Goal: Information Seeking & Learning: Find specific fact

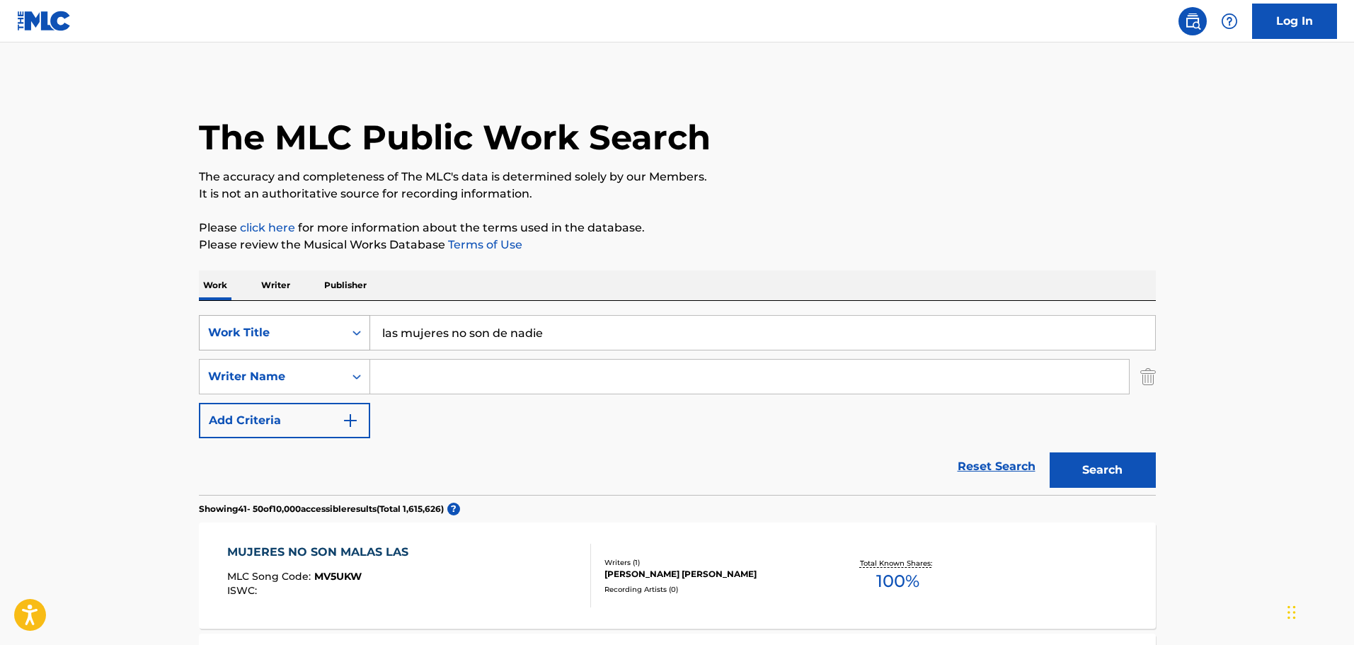
drag, startPoint x: 568, startPoint y: 338, endPoint x: 184, endPoint y: 324, distance: 384.6
click at [246, 326] on div "SearchWithCriteria32004ea5-44d5-42c3-80e5-038b55c66561 Work Title las mujeres n…" at bounding box center [677, 332] width 957 height 35
type input "dura madera"
click at [1050, 452] on button "Search" at bounding box center [1103, 469] width 106 height 35
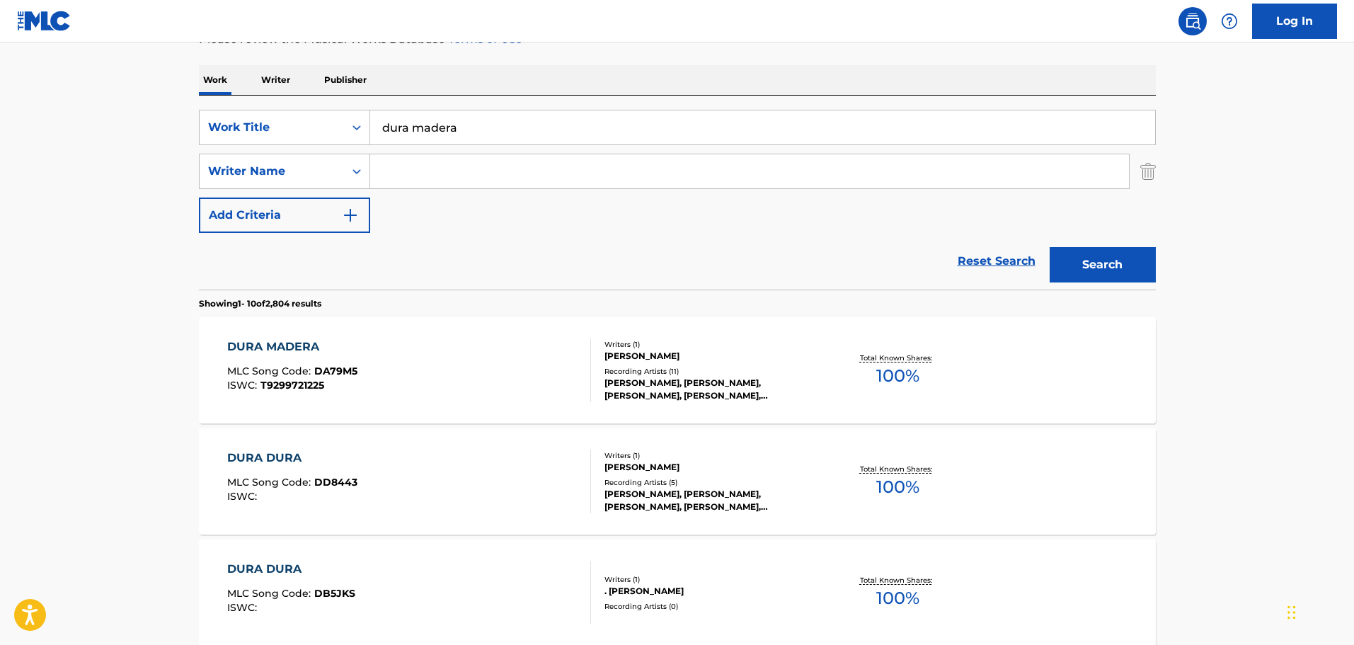
scroll to position [212, 0]
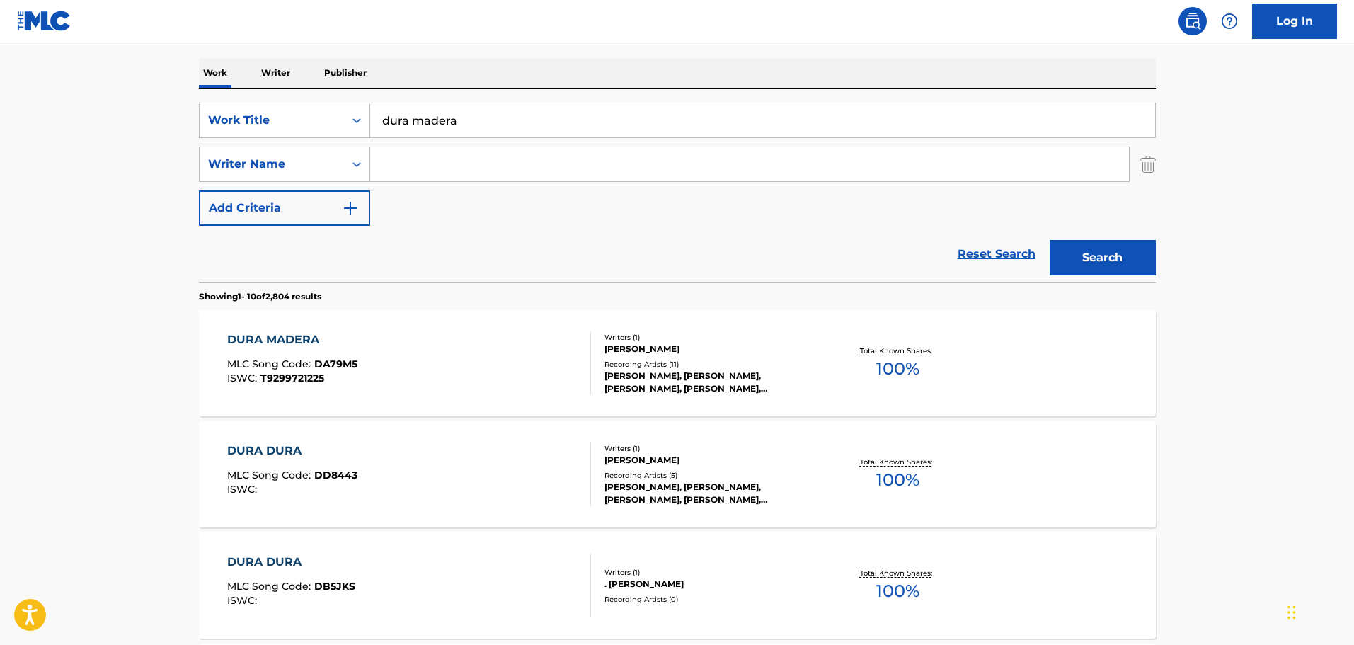
click at [276, 350] on div "DURA MADERA MLC Song Code : DA79M5 ISWC : T9299721225" at bounding box center [292, 363] width 130 height 64
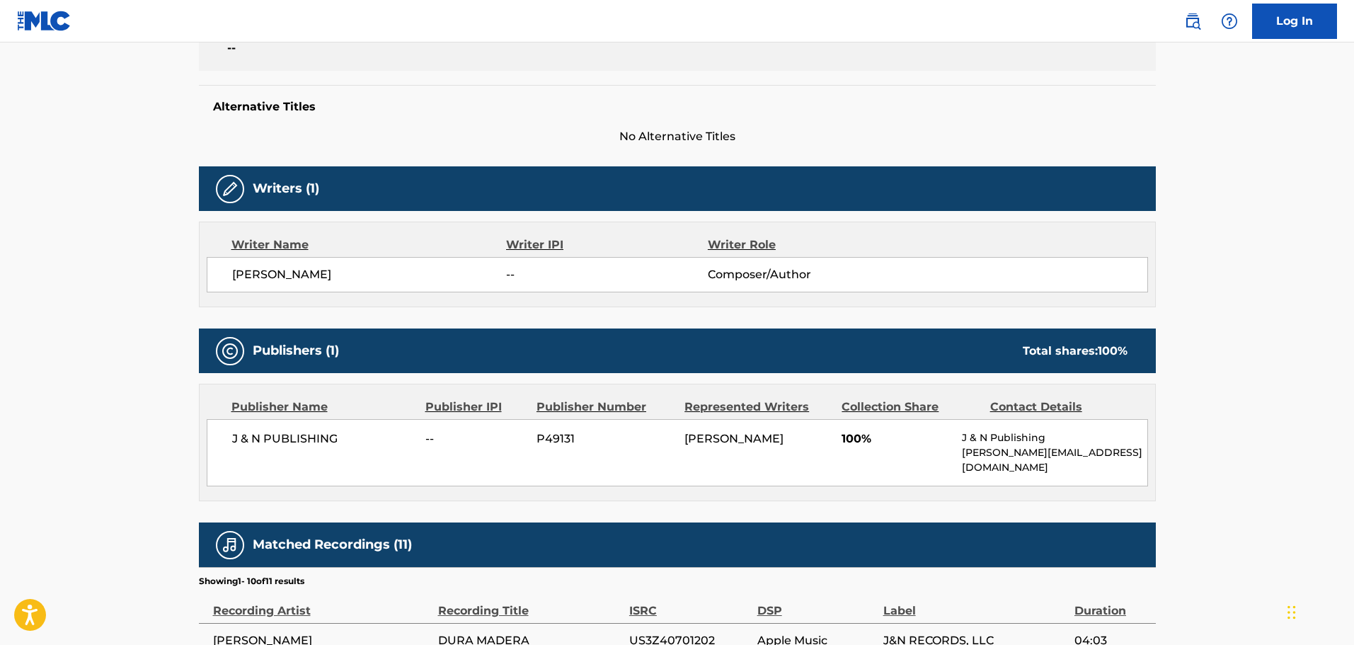
scroll to position [354, 0]
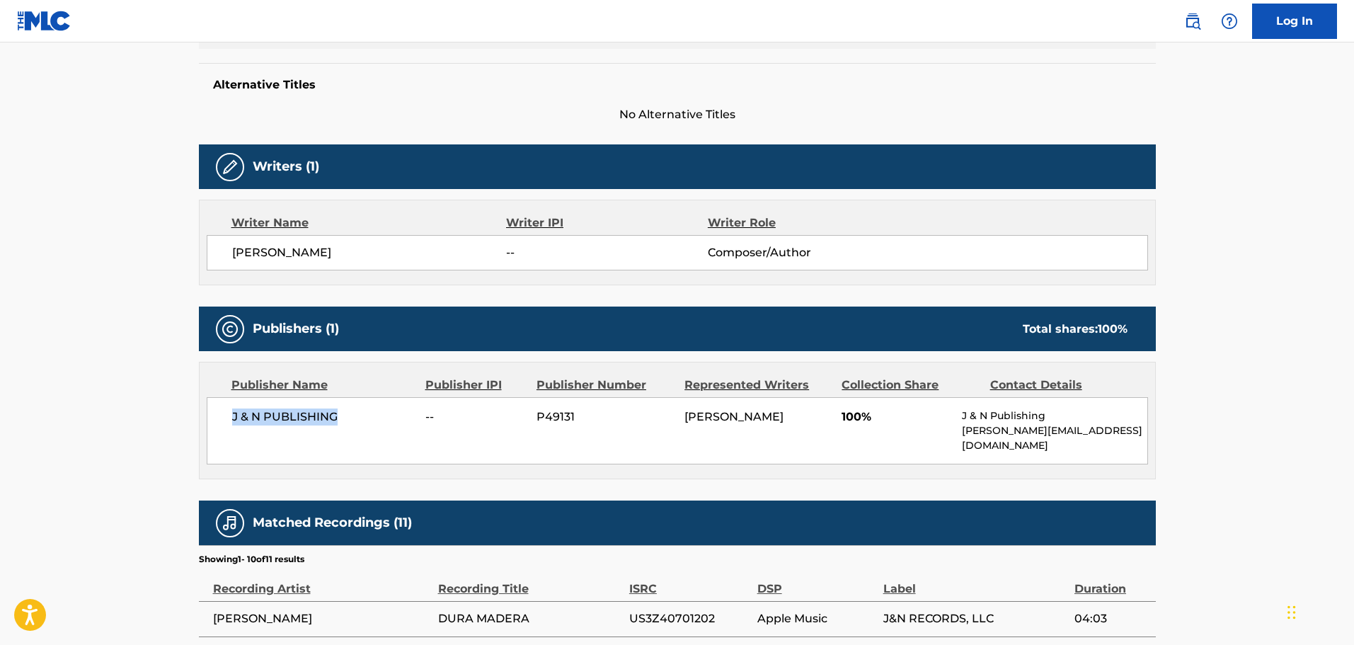
drag, startPoint x: 227, startPoint y: 420, endPoint x: 396, endPoint y: 411, distance: 168.7
click at [396, 411] on div "J & N PUBLISHING -- P49131 [PERSON_NAME] 100% J & N Publishing [PERSON_NAME][EM…" at bounding box center [677, 430] width 941 height 67
drag, startPoint x: 229, startPoint y: 260, endPoint x: 365, endPoint y: 260, distance: 135.9
click at [365, 260] on div "[PERSON_NAME] -- Composer/Author" at bounding box center [677, 252] width 941 height 35
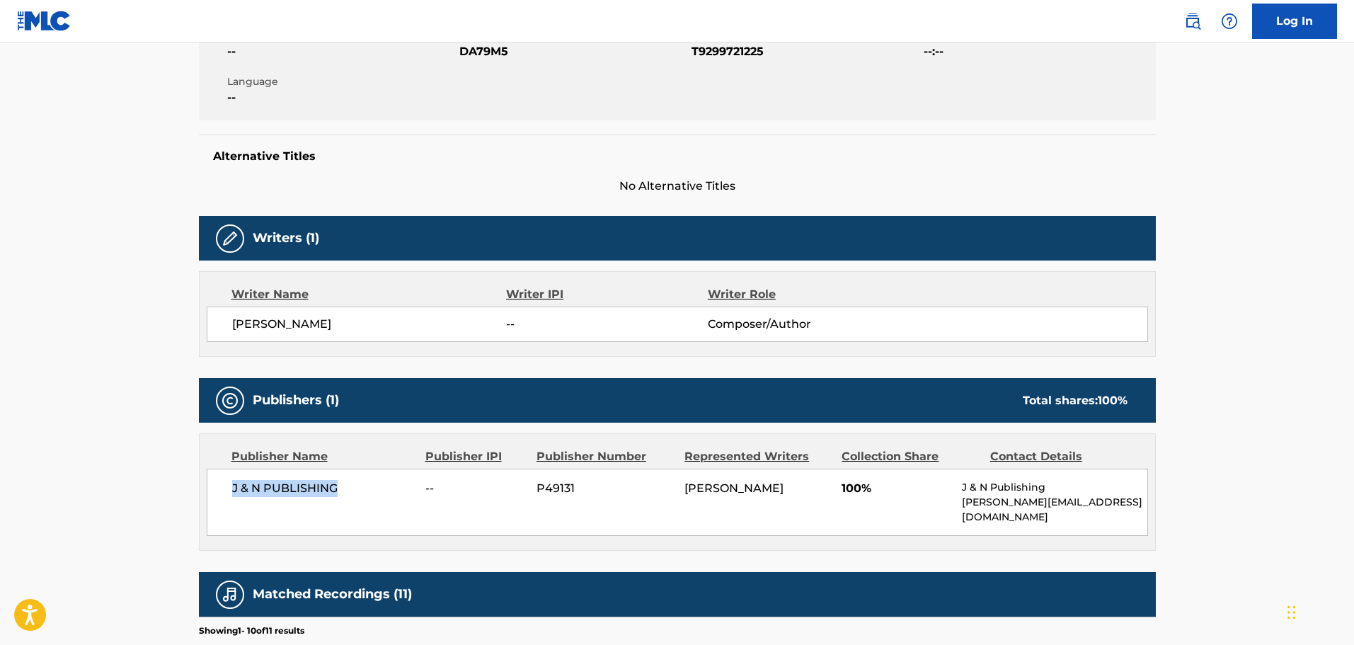
scroll to position [0, 0]
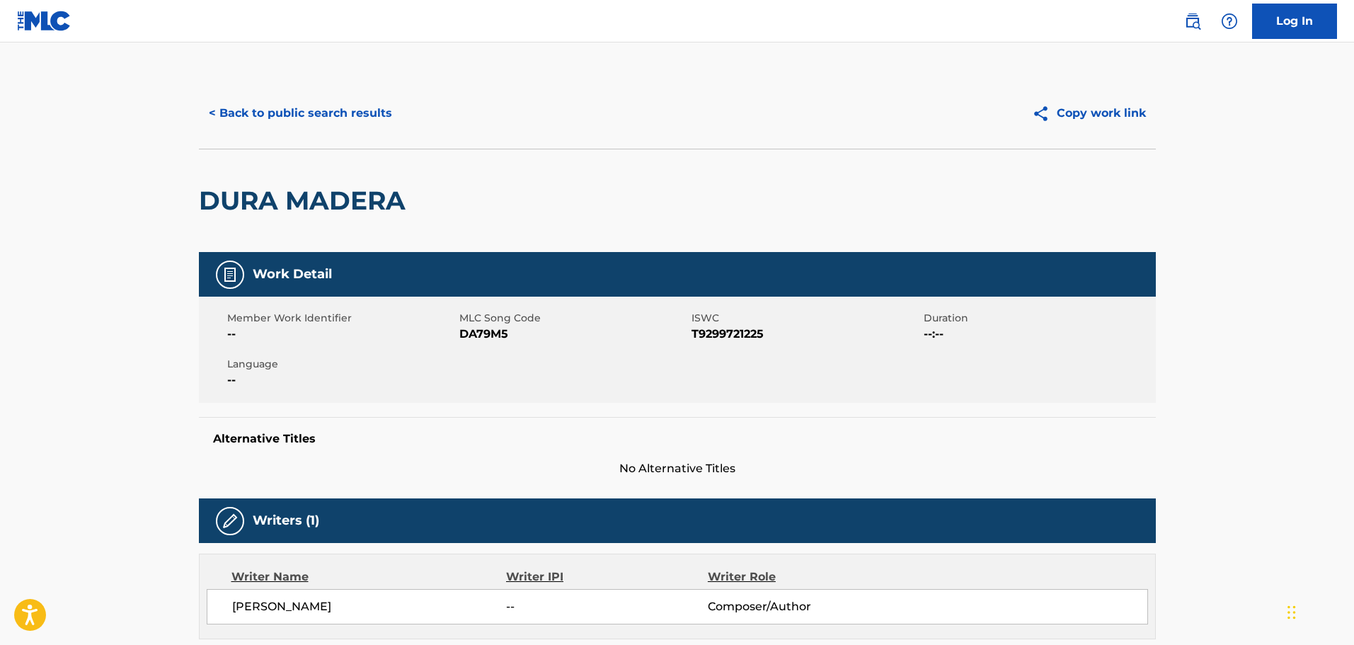
click at [300, 109] on button "< Back to public search results" at bounding box center [300, 113] width 203 height 35
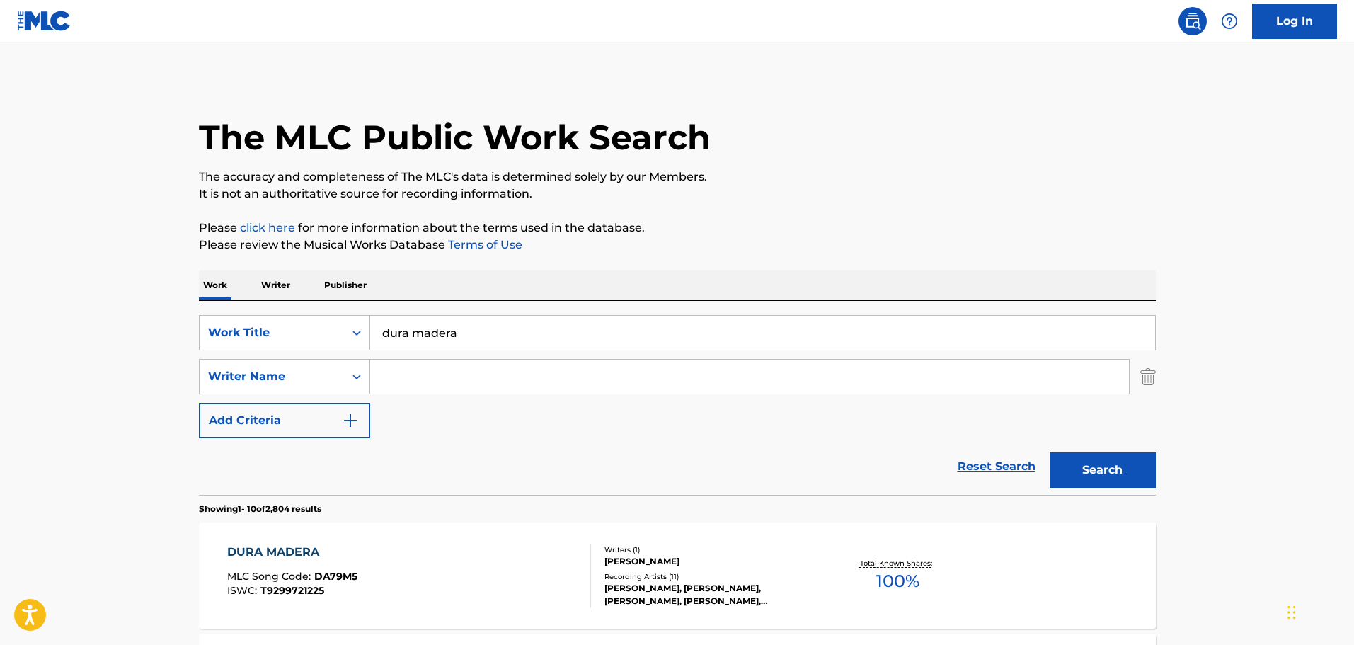
scroll to position [212, 0]
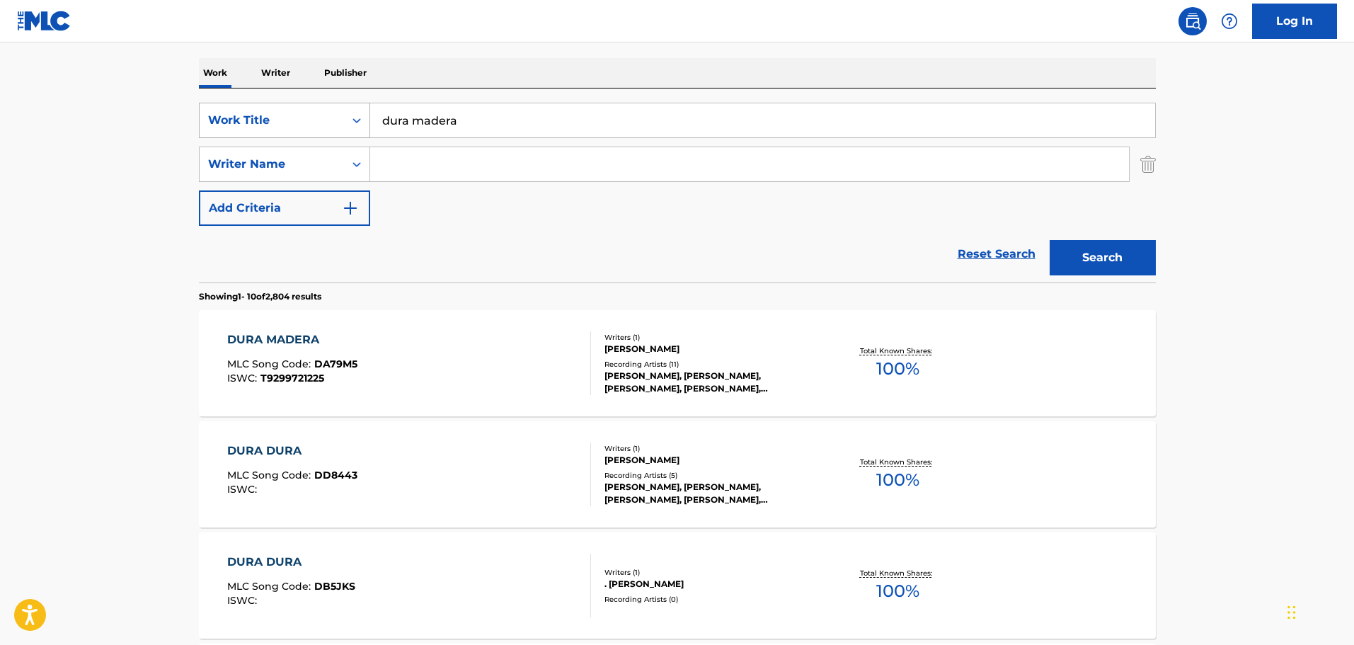
drag, startPoint x: 509, startPoint y: 128, endPoint x: 230, endPoint y: 105, distance: 279.9
click at [230, 105] on div "SearchWithCriteria32004ea5-44d5-42c3-80e5-038b55c66561 Work Title dura madera" at bounding box center [677, 120] width 957 height 35
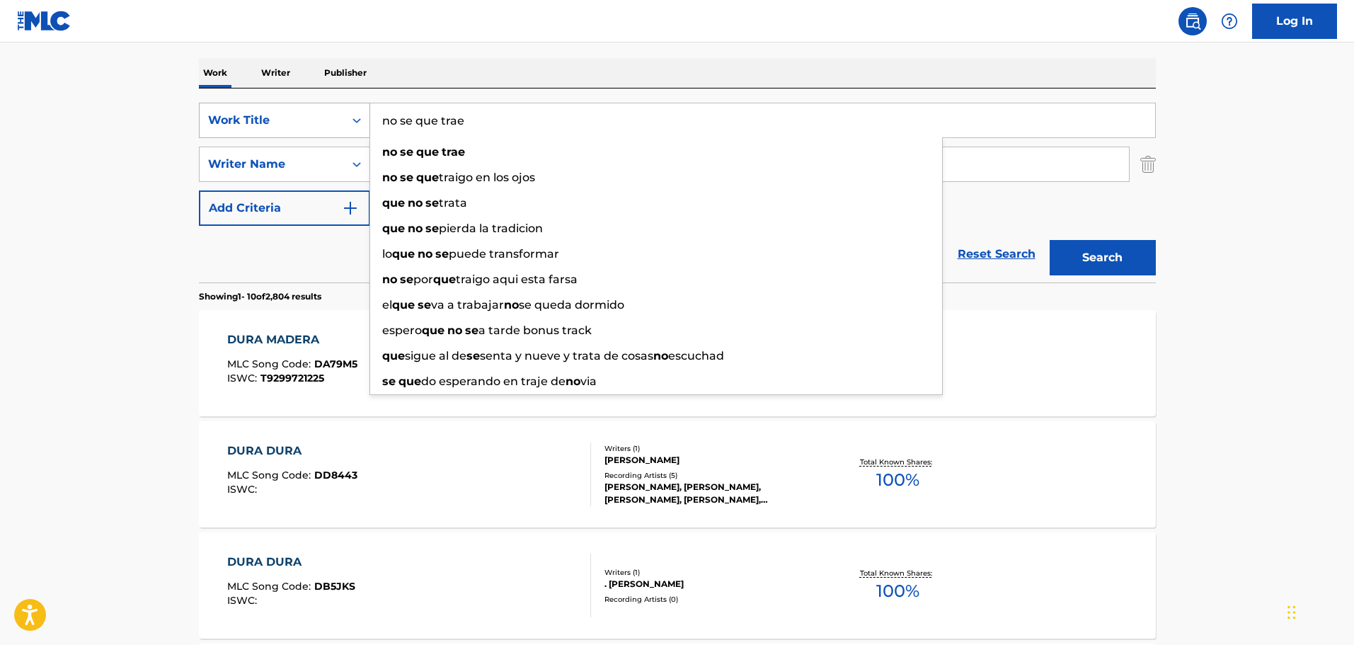
type input "no se que trae"
click at [1050, 240] on button "Search" at bounding box center [1103, 257] width 106 height 35
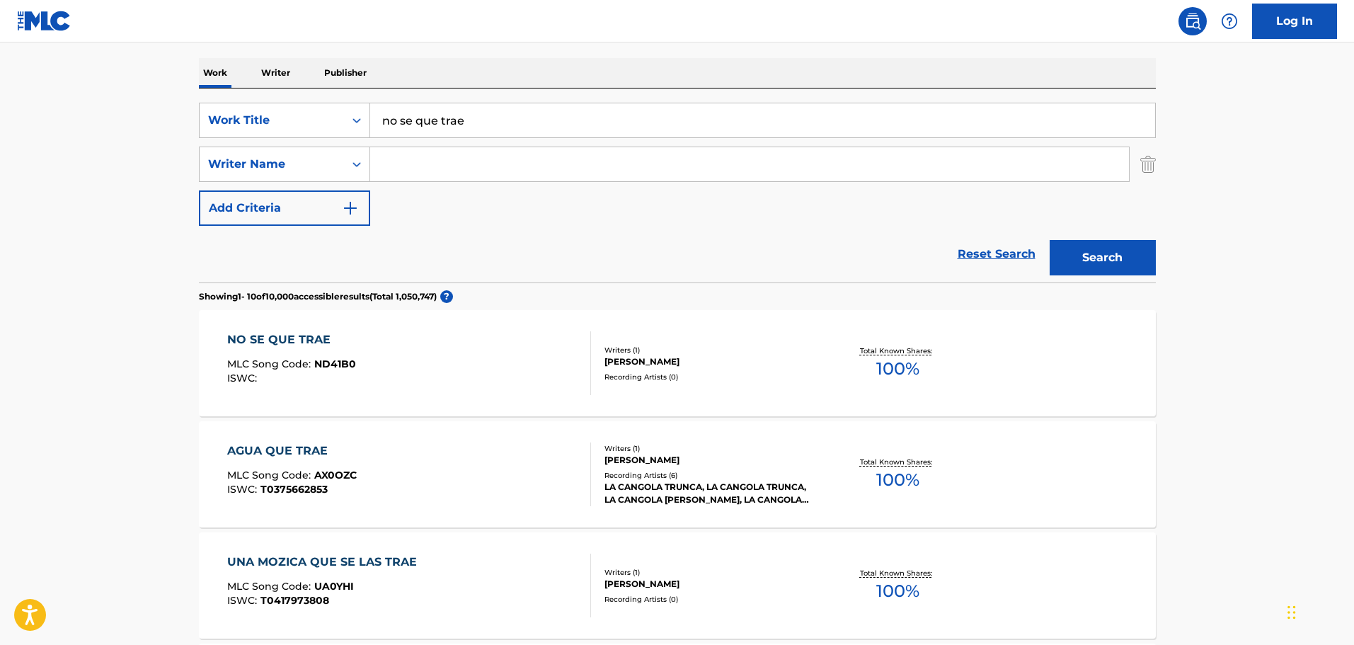
click at [275, 363] on span "MLC Song Code :" at bounding box center [270, 363] width 87 height 13
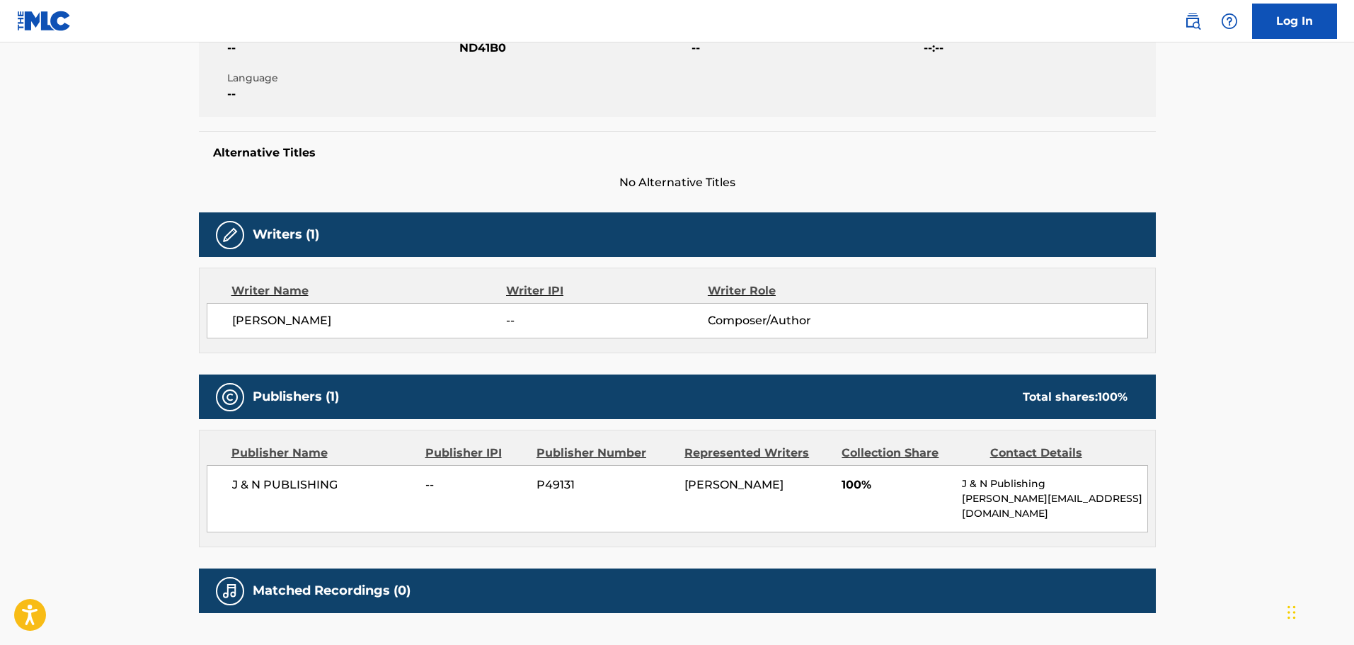
scroll to position [354, 0]
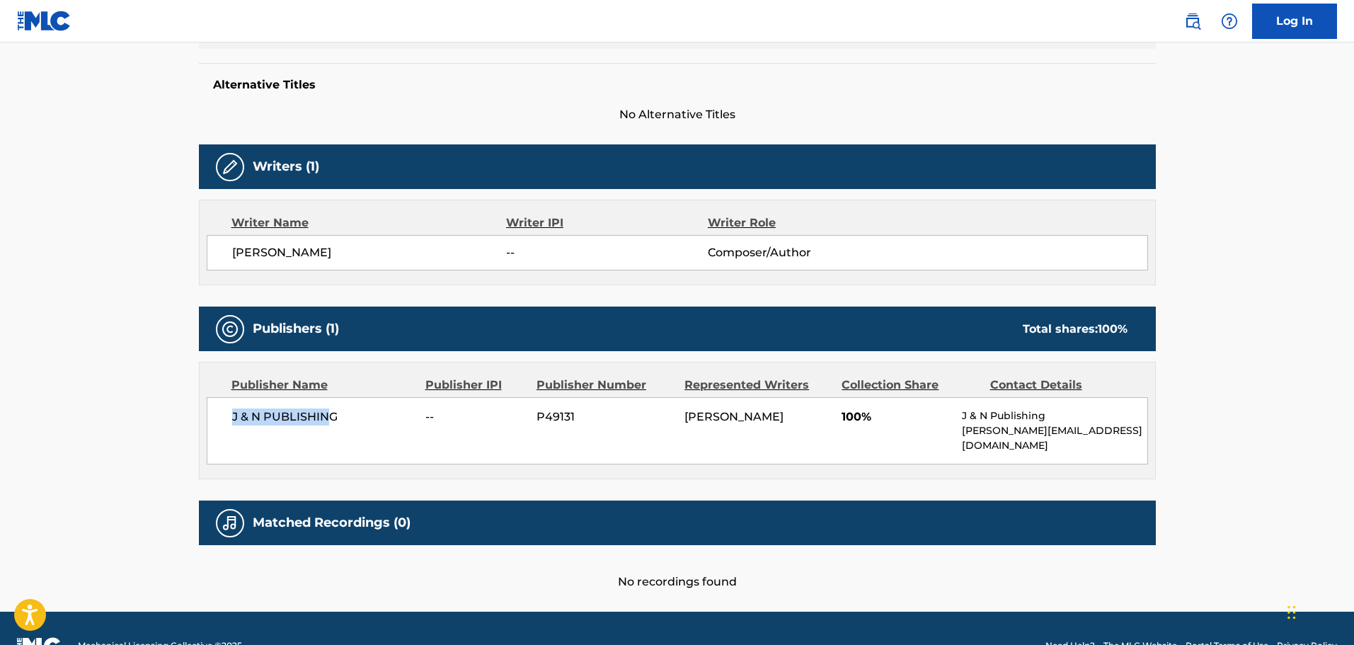
drag, startPoint x: 332, startPoint y: 426, endPoint x: 217, endPoint y: 419, distance: 114.9
click at [217, 419] on div "J & N PUBLISHING -- P49131 [PERSON_NAME] 100% J & N Publishing [PERSON_NAME][EM…" at bounding box center [677, 430] width 941 height 67
click at [421, 437] on div "J & N PUBLISHING -- P49131 [PERSON_NAME] 100% J & N Publishing [PERSON_NAME][EM…" at bounding box center [677, 430] width 941 height 67
drag, startPoint x: 962, startPoint y: 433, endPoint x: 1125, endPoint y: 434, distance: 162.8
click at [1125, 434] on p "[PERSON_NAME][EMAIL_ADDRESS][DOMAIN_NAME]" at bounding box center [1054, 438] width 185 height 30
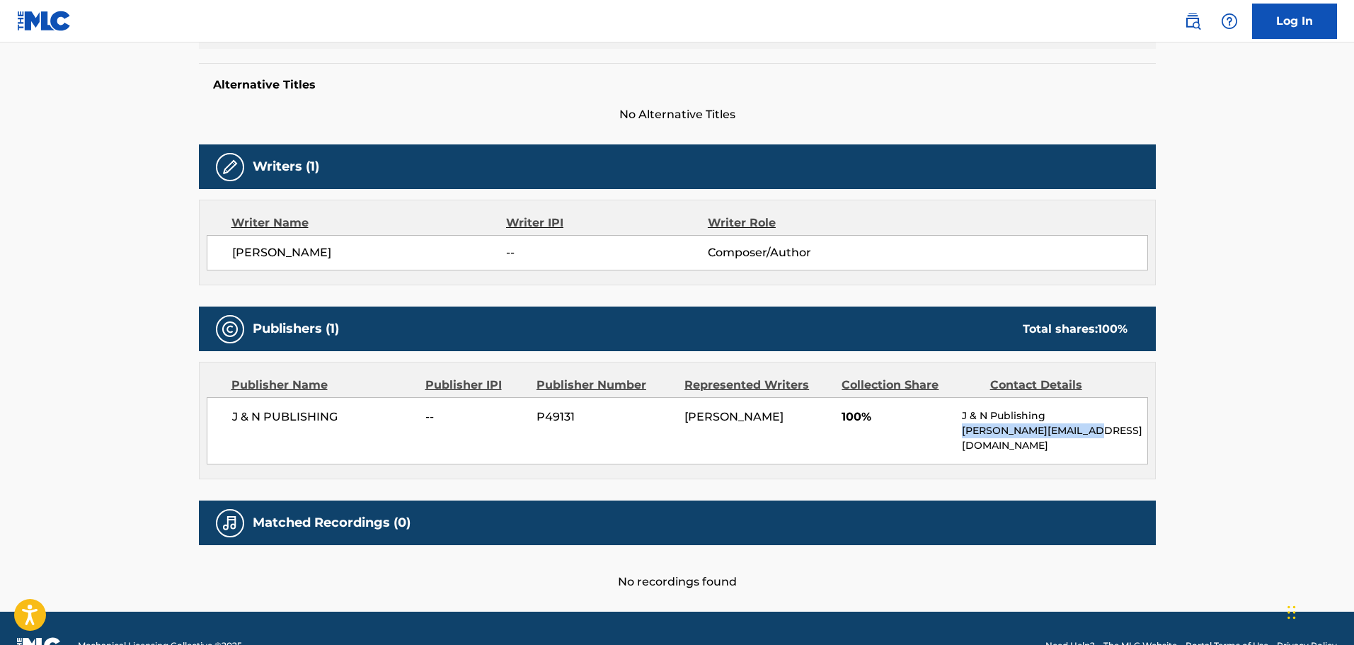
scroll to position [0, 0]
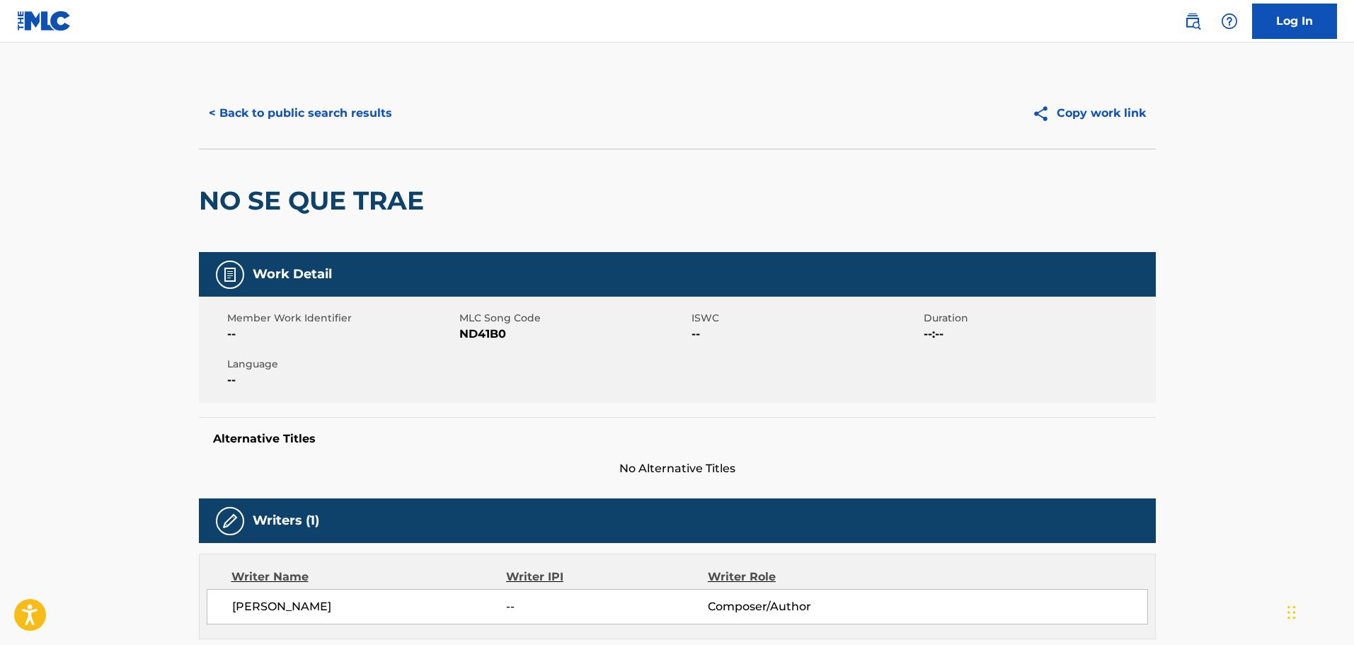
click at [290, 106] on button "< Back to public search results" at bounding box center [300, 113] width 203 height 35
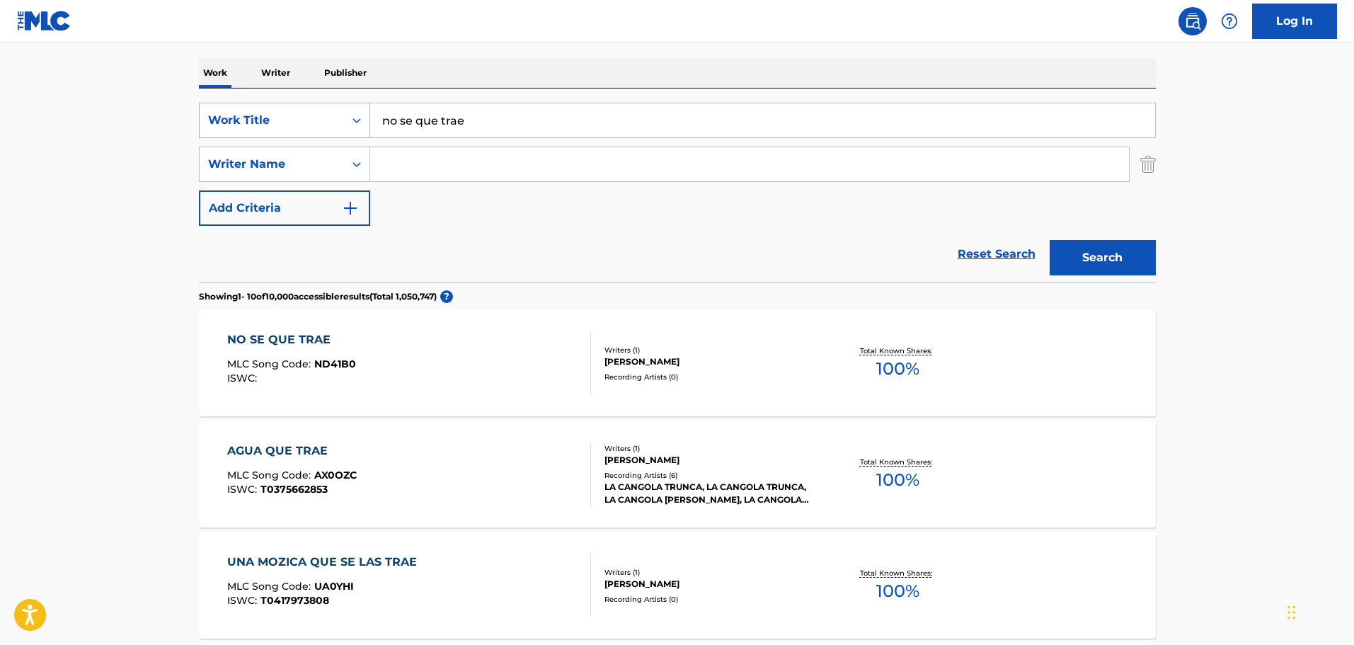
drag, startPoint x: 482, startPoint y: 137, endPoint x: 347, endPoint y: 127, distance: 135.6
click at [347, 127] on div "SearchWithCriteria32004ea5-44d5-42c3-80e5-038b55c66561 Work Title no se que trae" at bounding box center [677, 120] width 957 height 35
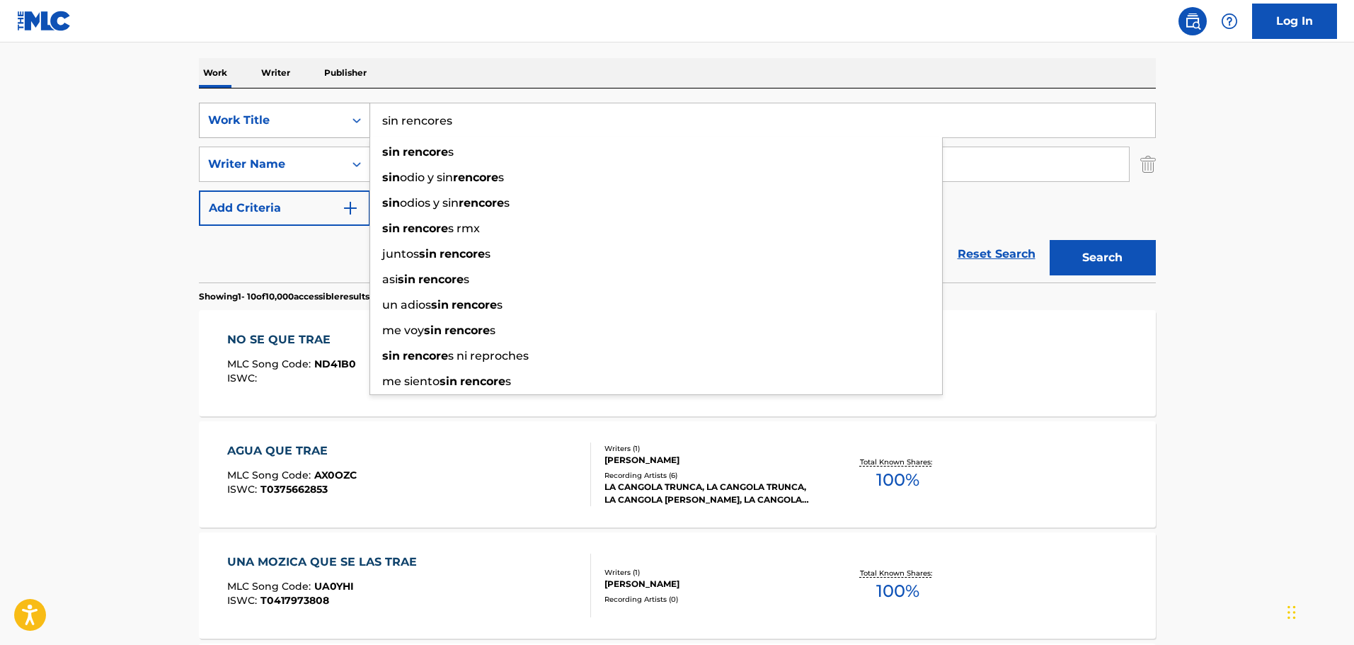
type input "sin rencores"
click at [1050, 240] on button "Search" at bounding box center [1103, 257] width 106 height 35
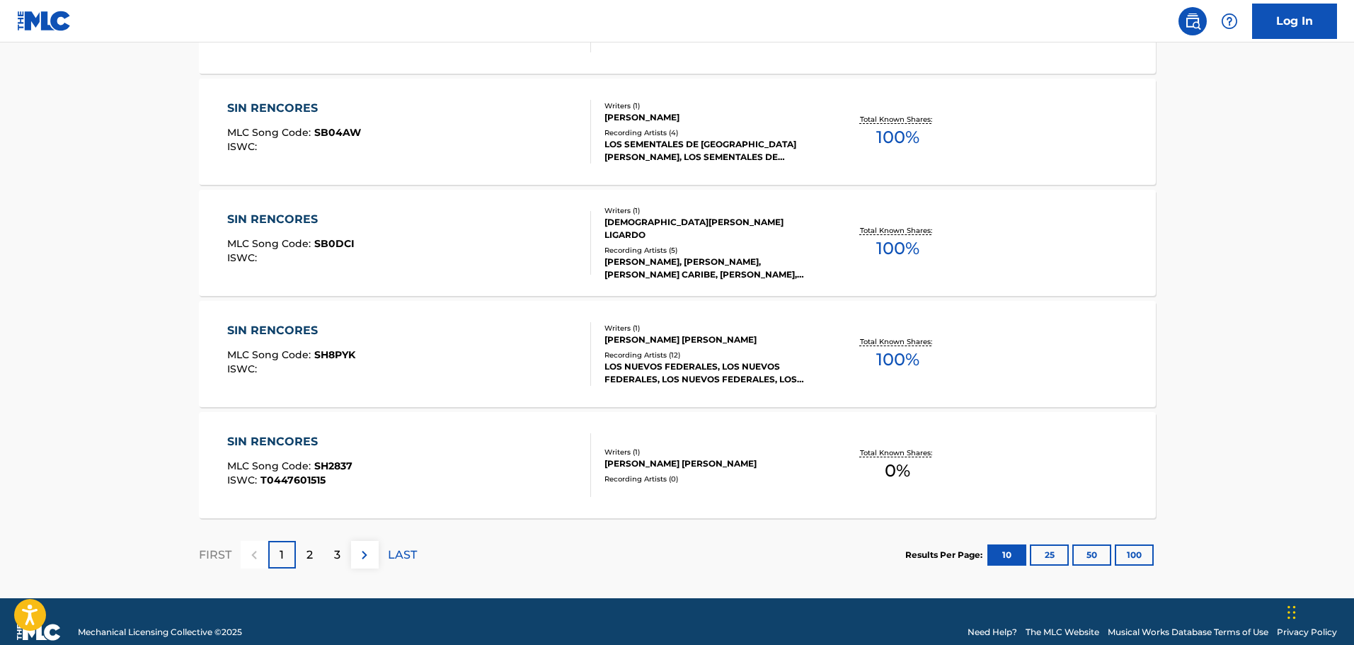
scroll to position [1132, 0]
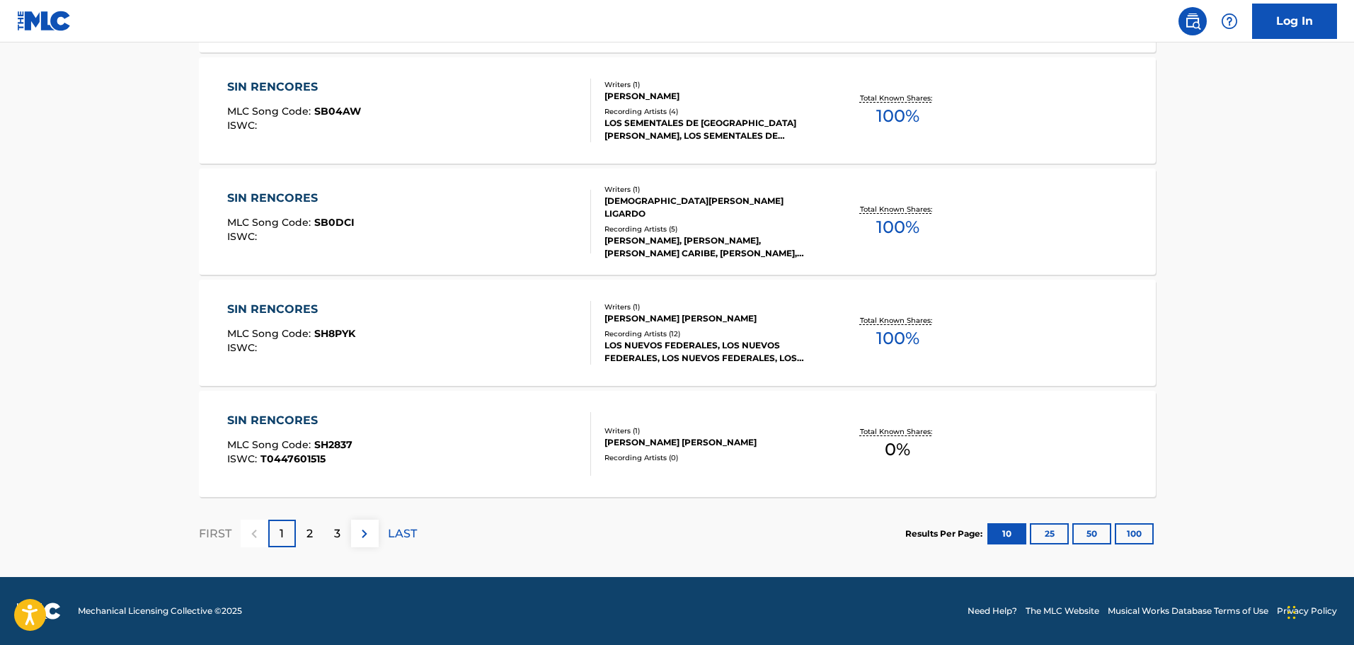
click at [320, 533] on div "2" at bounding box center [310, 534] width 28 height 28
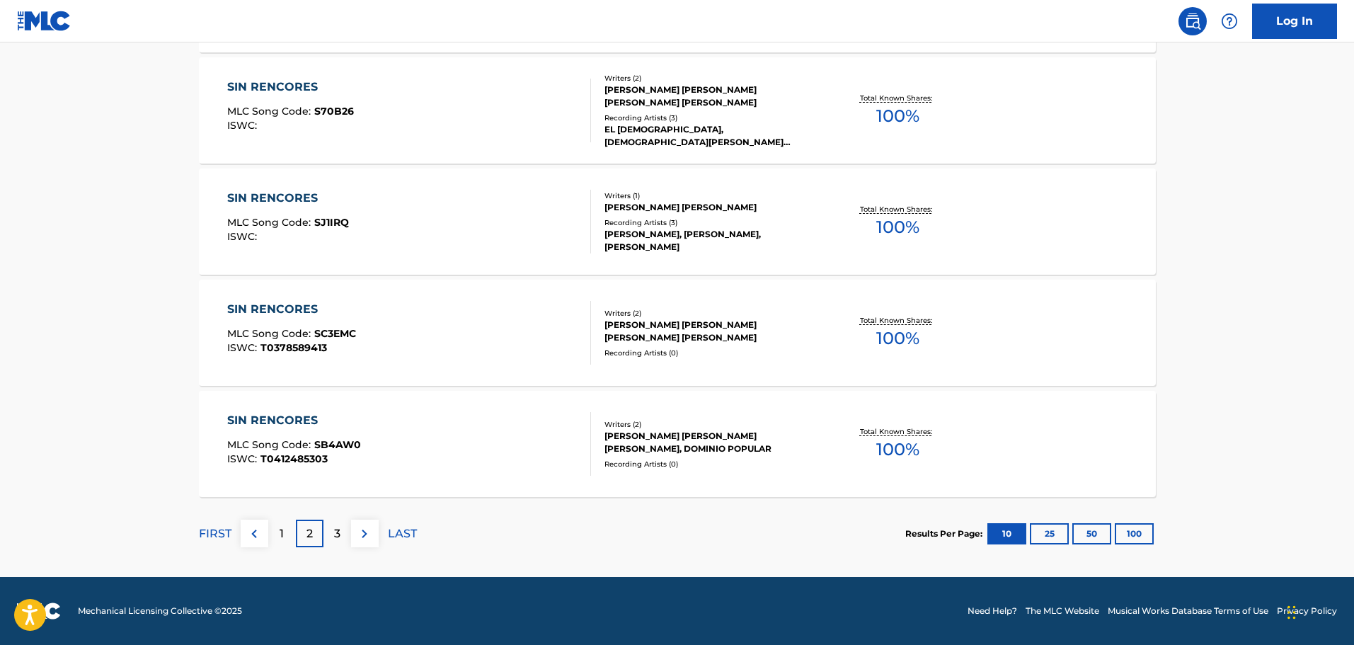
drag, startPoint x: 651, startPoint y: 433, endPoint x: 522, endPoint y: 447, distance: 129.7
click at [522, 447] on div "SIN RENCORES MLC Song Code : SB4AW0 ISWC : T0412485303" at bounding box center [409, 444] width 364 height 64
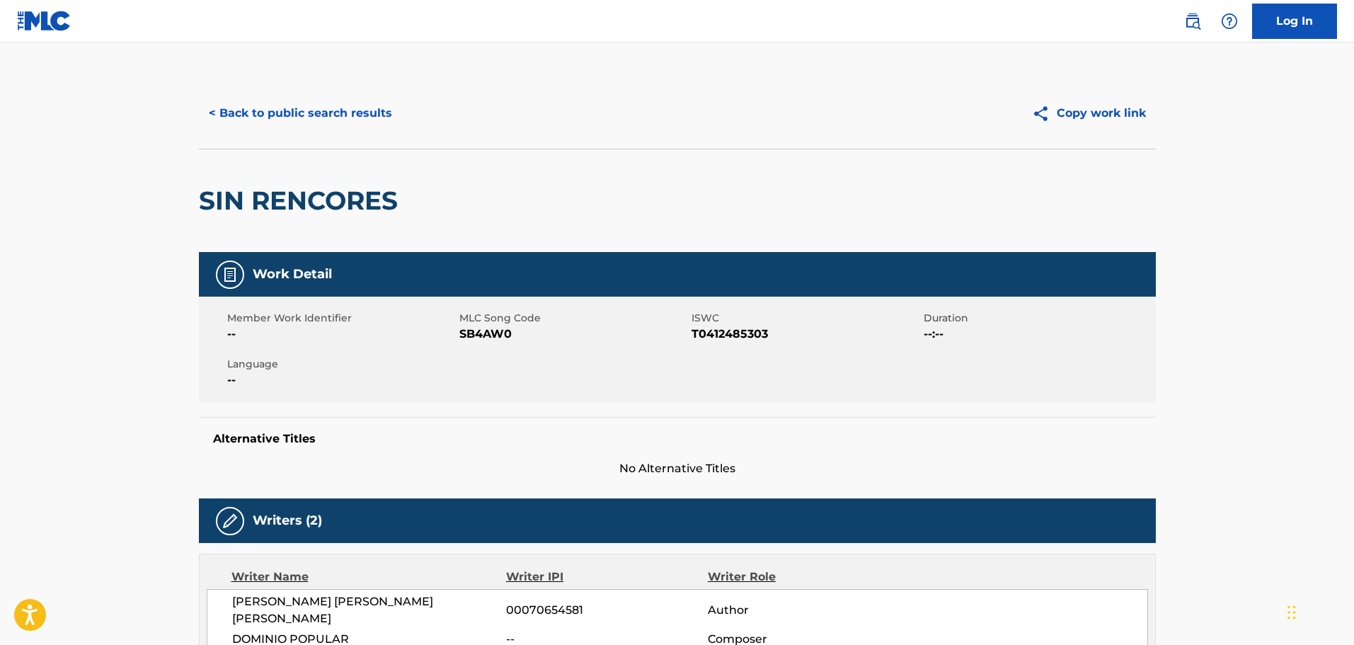
click at [256, 111] on button "< Back to public search results" at bounding box center [300, 113] width 203 height 35
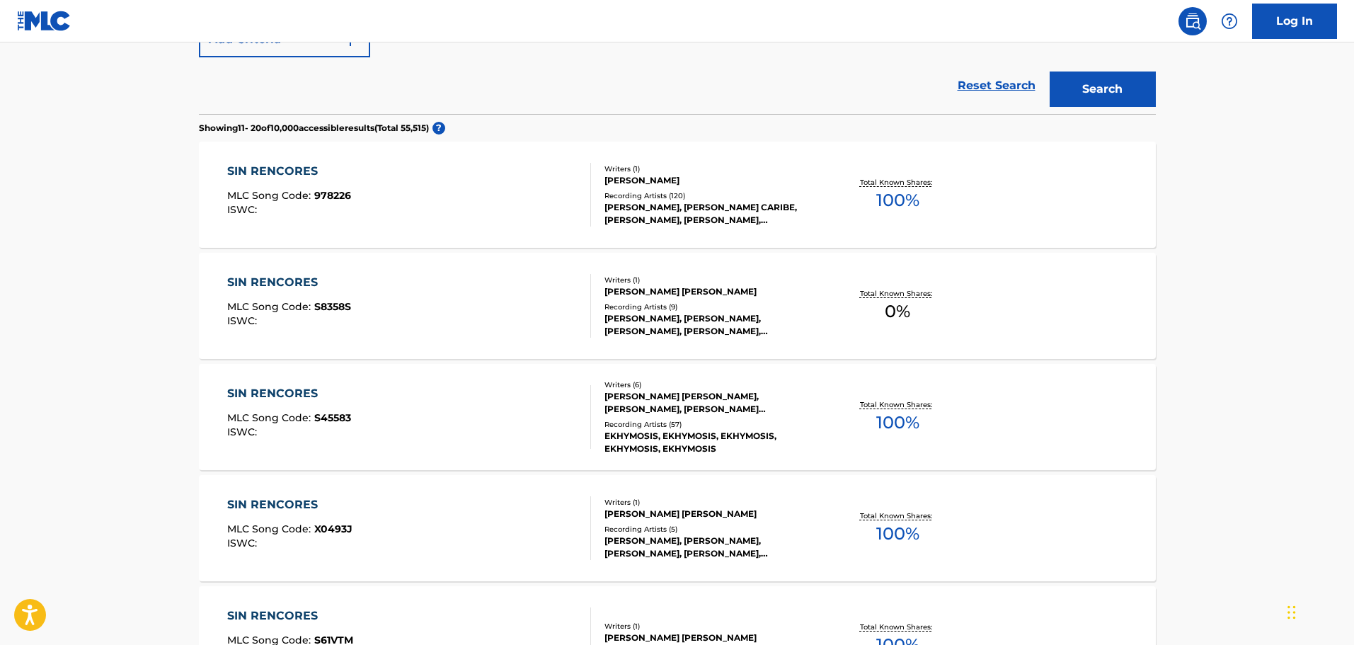
scroll to position [353, 0]
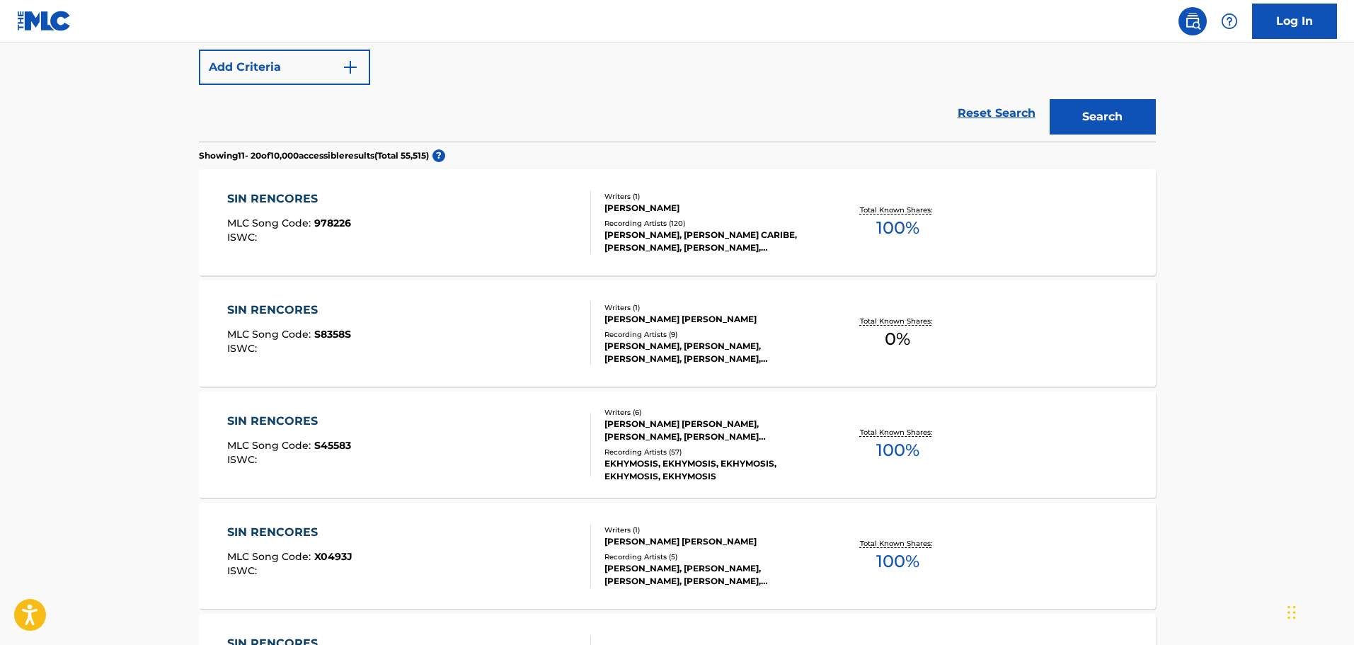
click at [260, 195] on div "SIN RENCORES" at bounding box center [289, 198] width 124 height 17
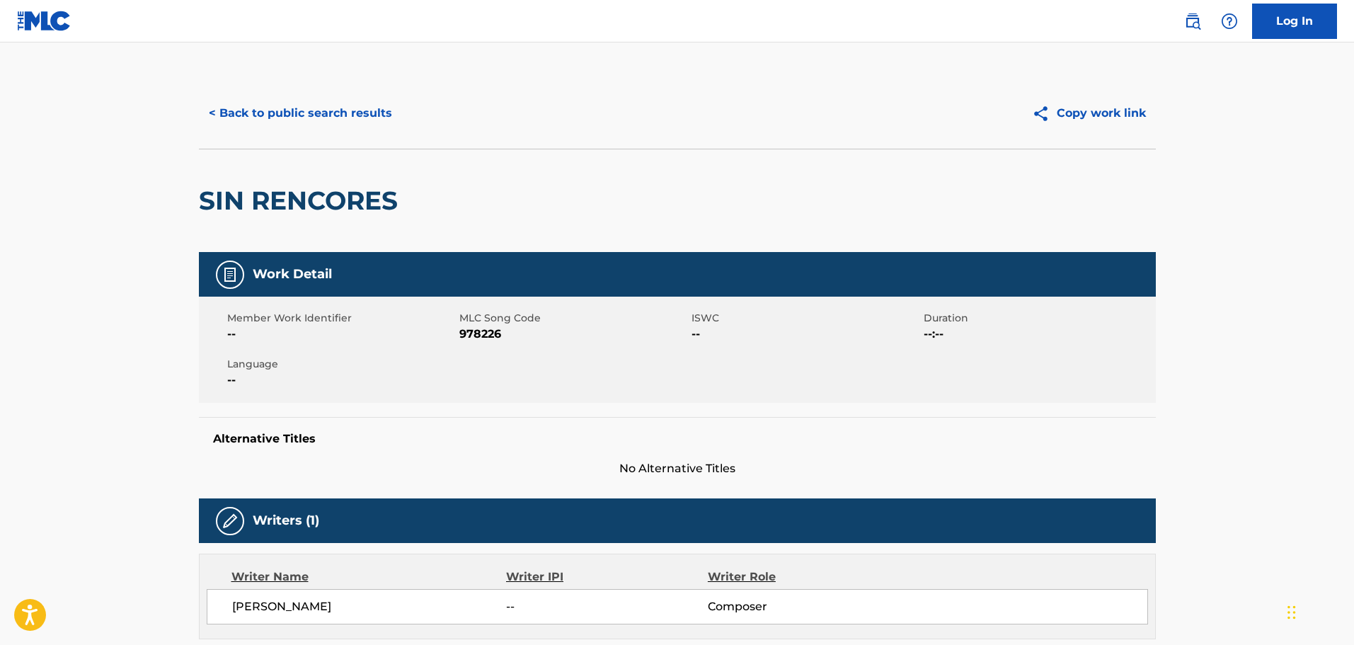
click at [287, 108] on button "< Back to public search results" at bounding box center [300, 113] width 203 height 35
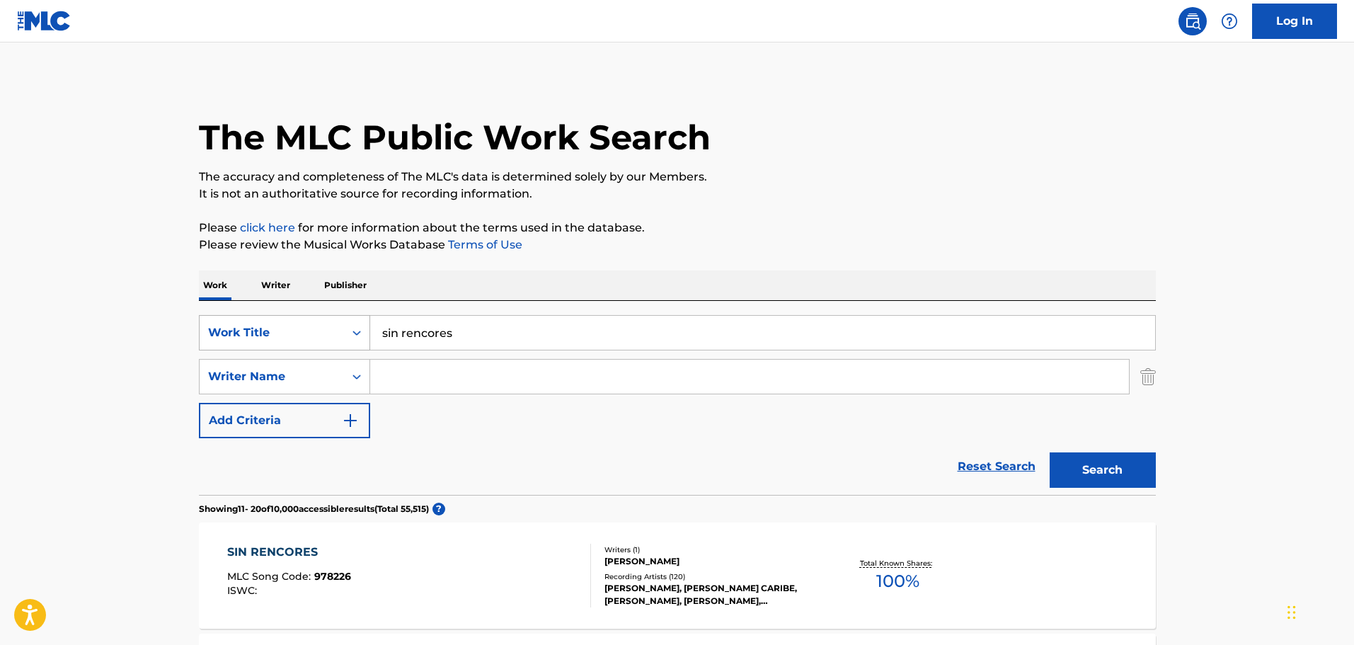
drag, startPoint x: 472, startPoint y: 340, endPoint x: 290, endPoint y: 338, distance: 181.9
click at [290, 338] on div "SearchWithCriteria32004ea5-44d5-42c3-80e5-038b55c66561 Work Title sin rencores" at bounding box center [677, 332] width 957 height 35
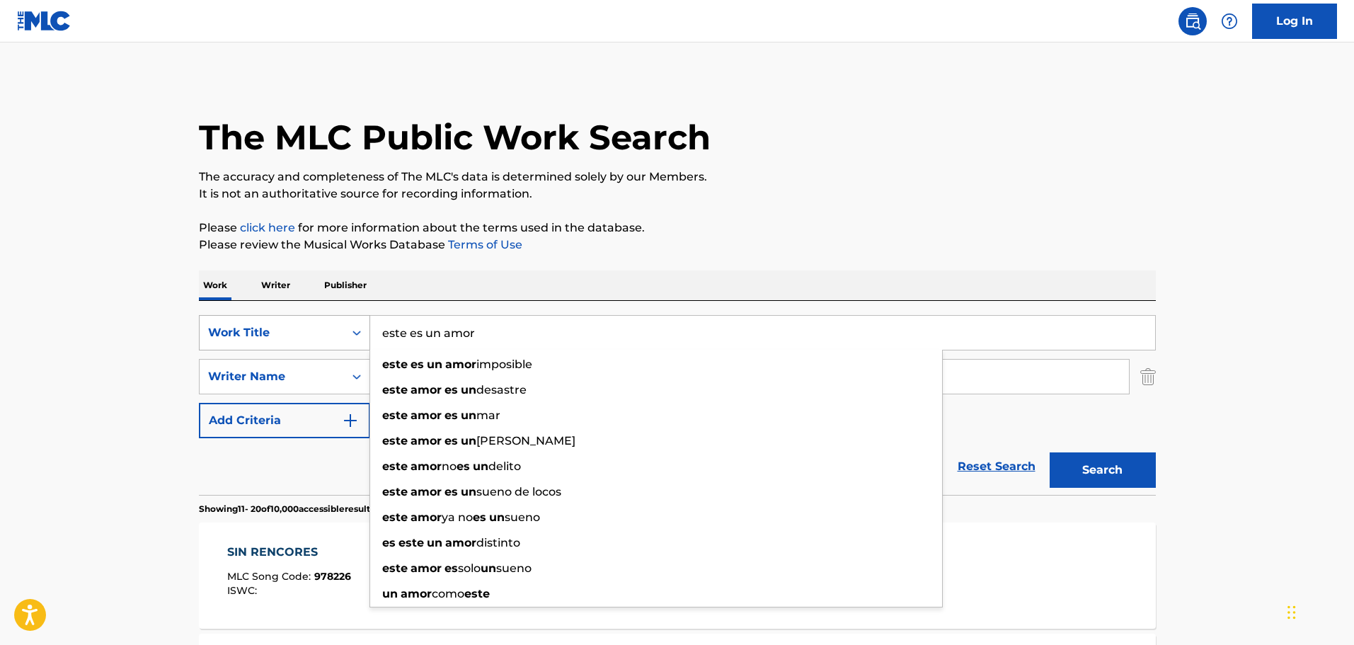
click at [1050, 452] on button "Search" at bounding box center [1103, 469] width 106 height 35
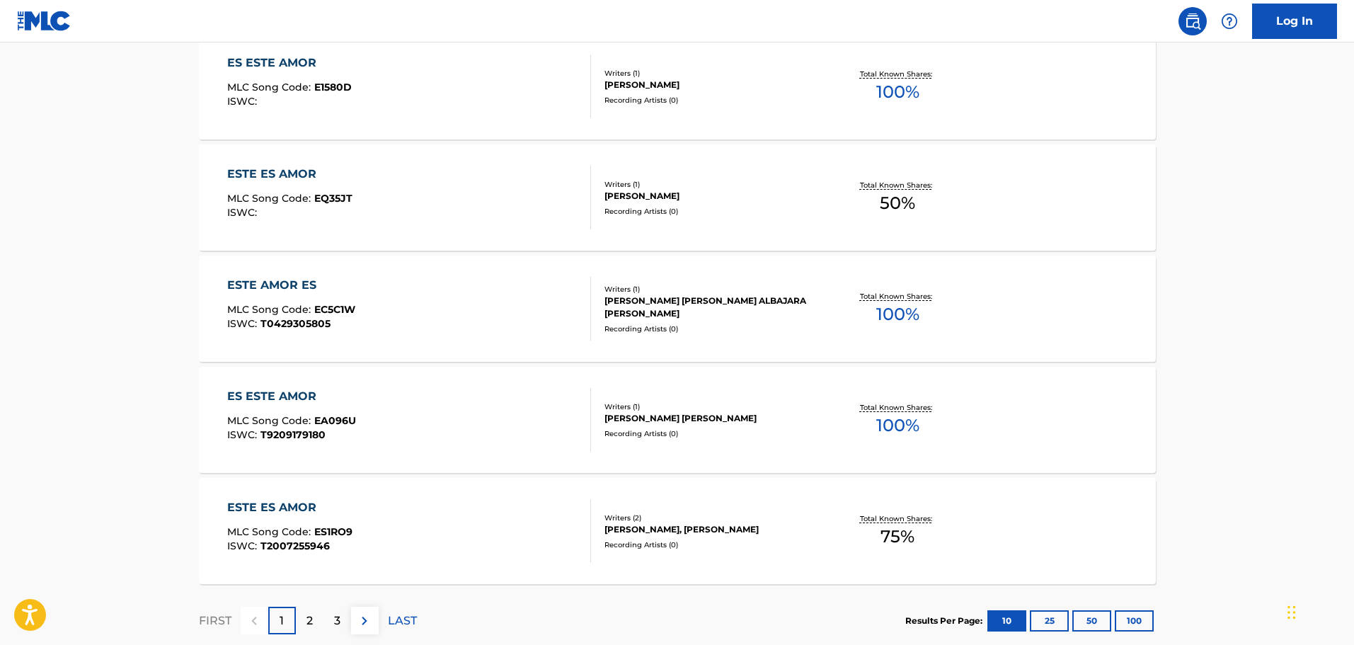
scroll to position [1062, 0]
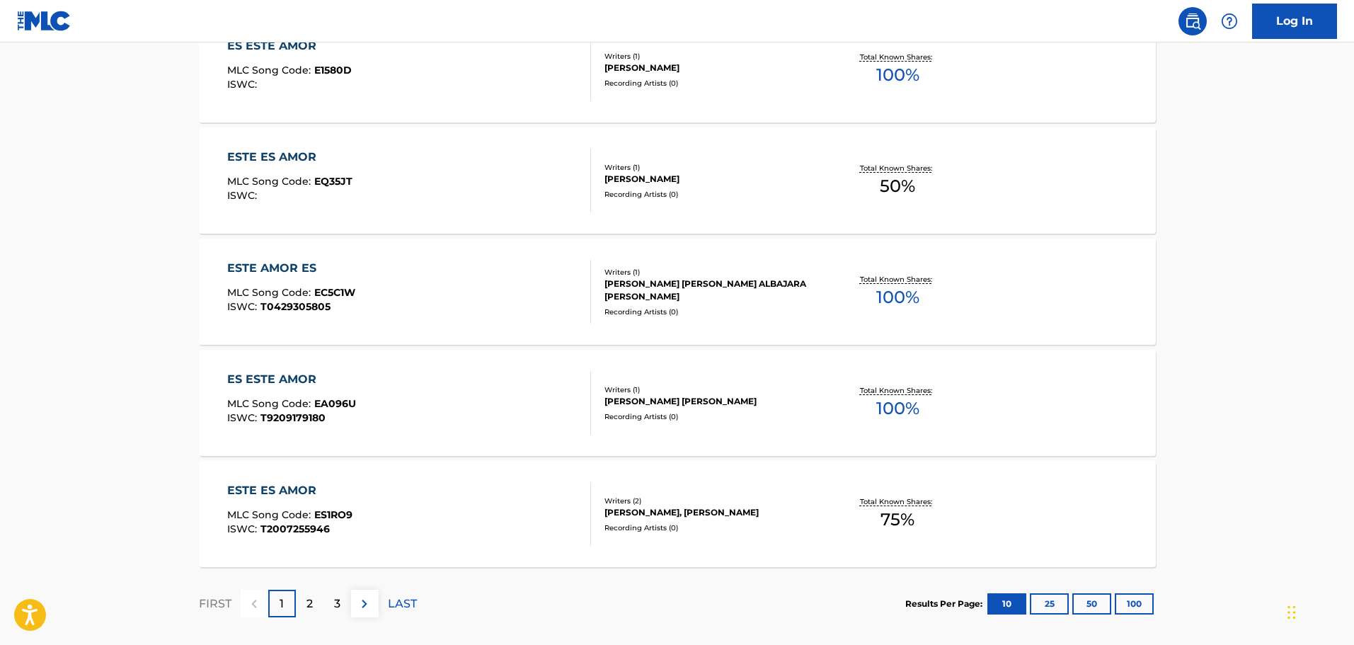
click at [304, 605] on div "2" at bounding box center [310, 604] width 28 height 28
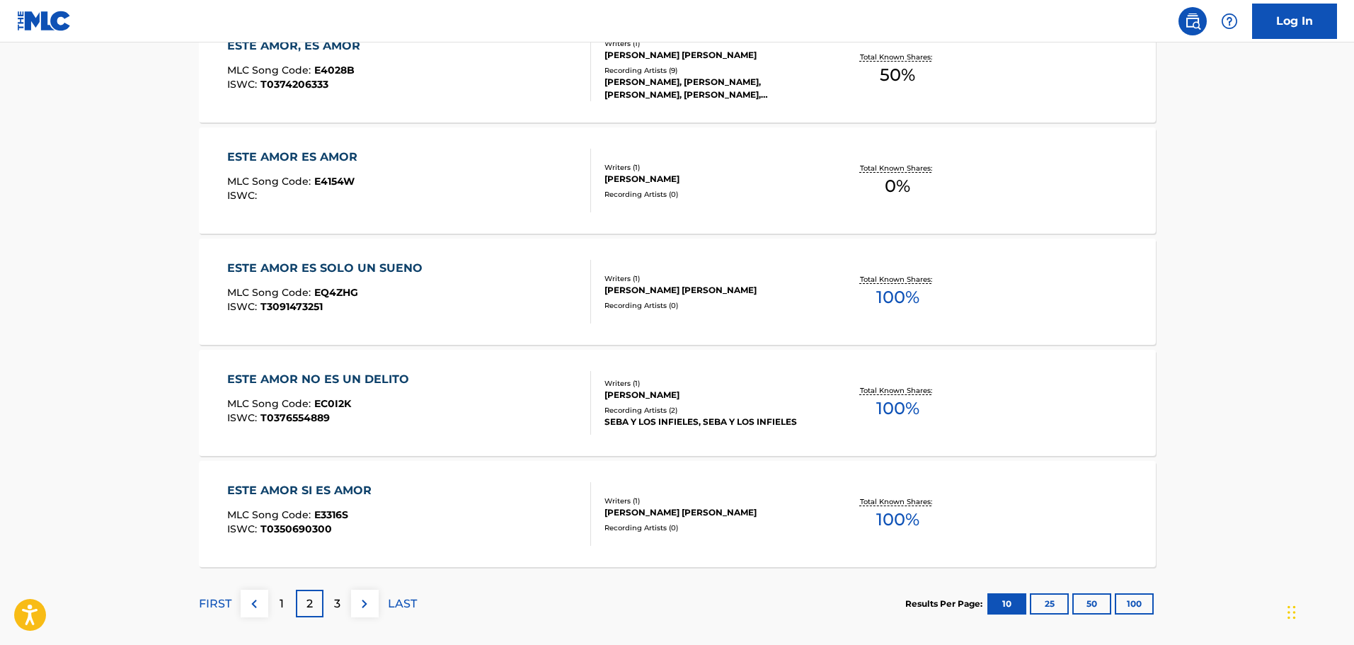
scroll to position [1132, 0]
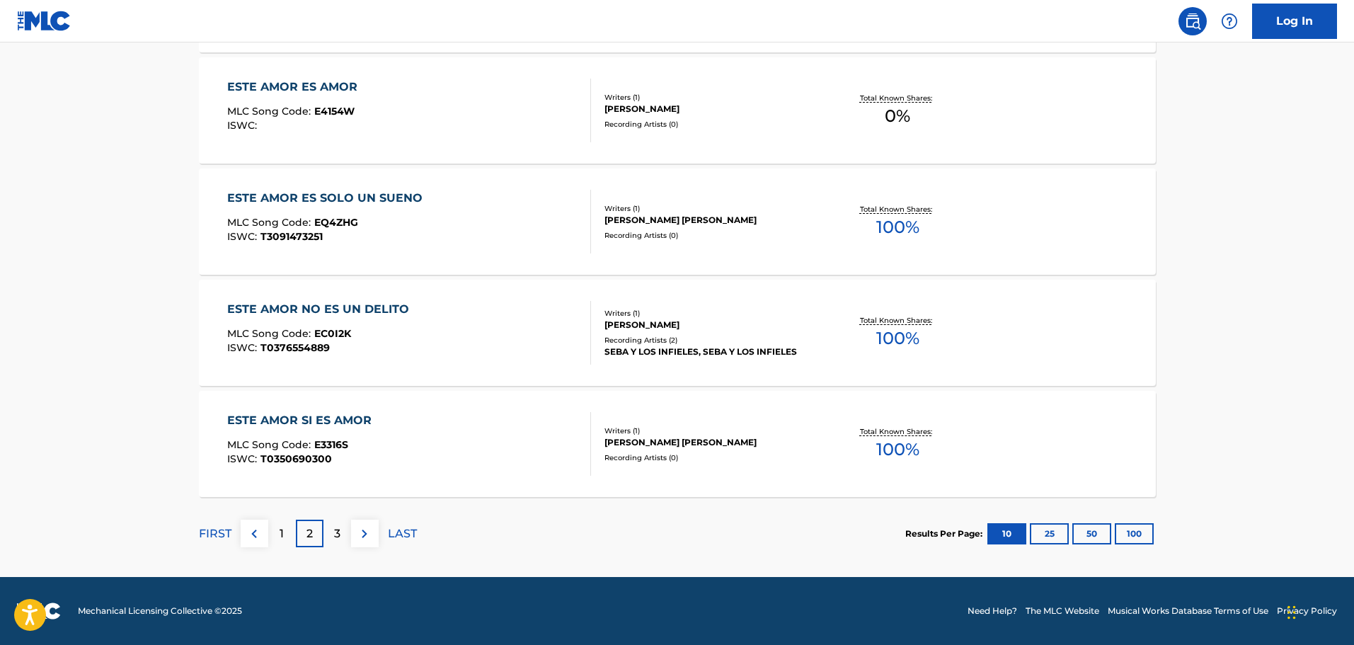
click at [333, 541] on div "3" at bounding box center [337, 534] width 28 height 28
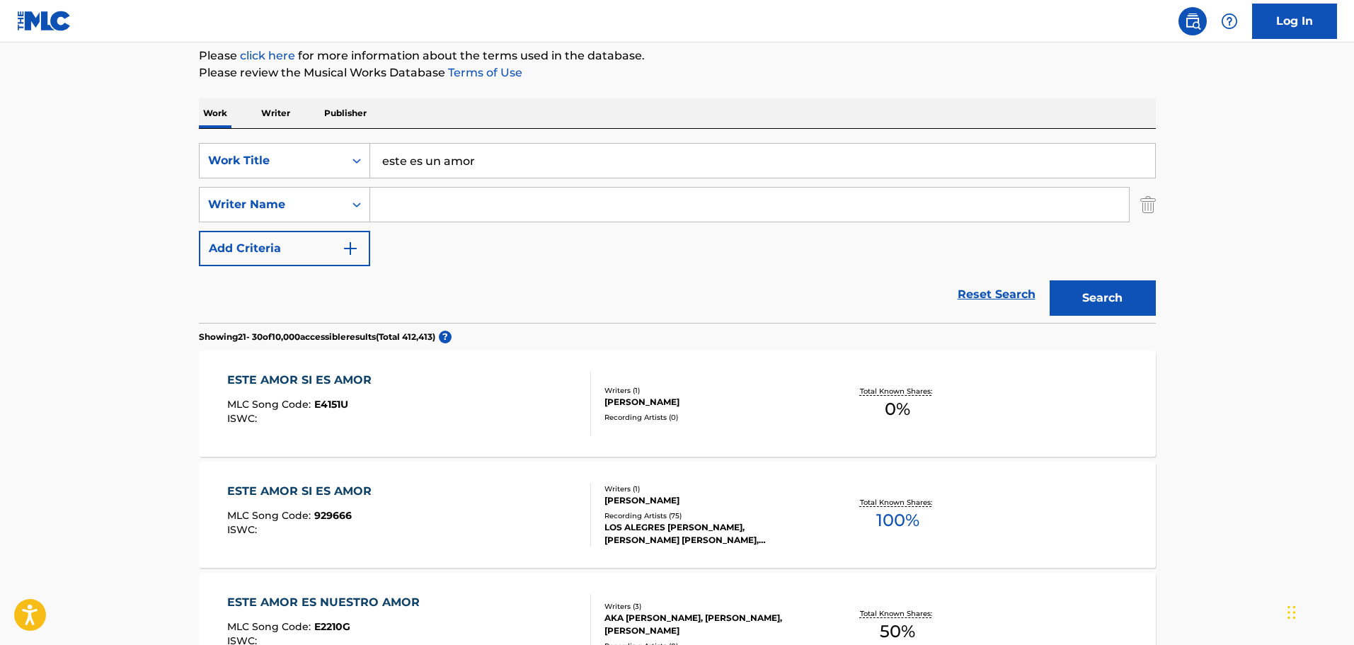
scroll to position [0, 0]
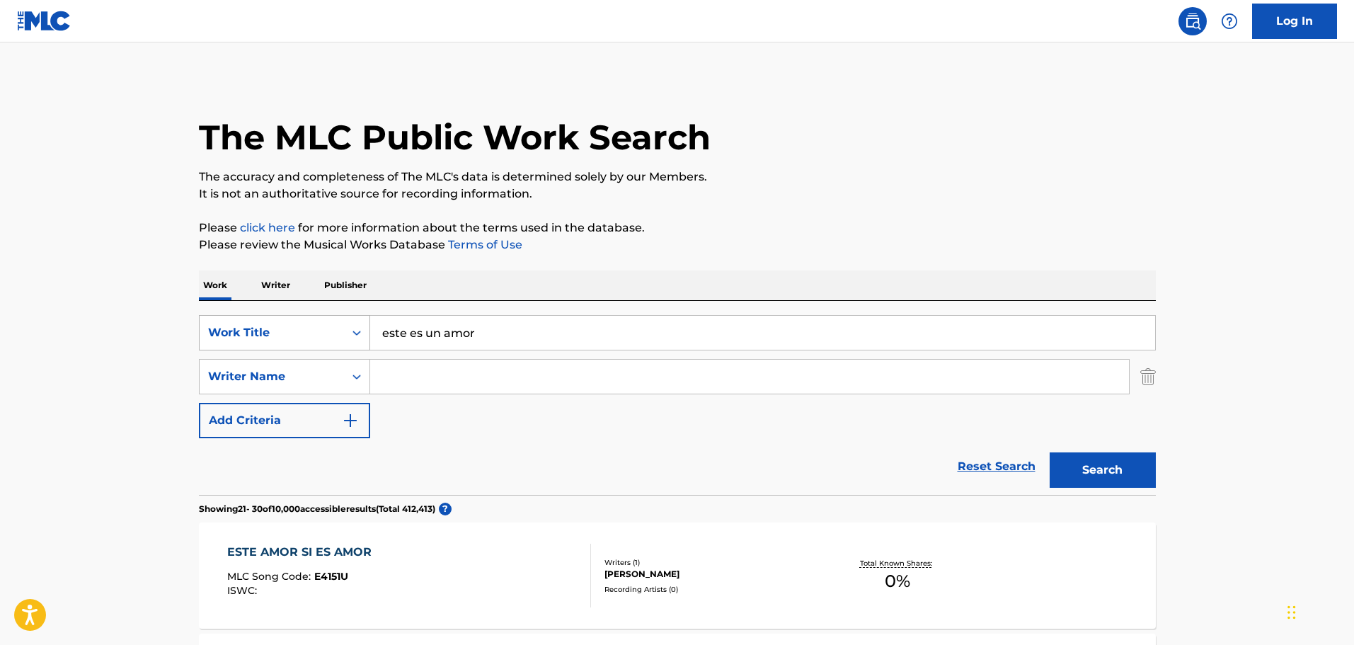
drag, startPoint x: 524, startPoint y: 340, endPoint x: 269, endPoint y: 329, distance: 255.1
click at [269, 329] on div "SearchWithCriteria32004ea5-44d5-42c3-80e5-038b55c66561 Work Title este es un am…" at bounding box center [677, 332] width 957 height 35
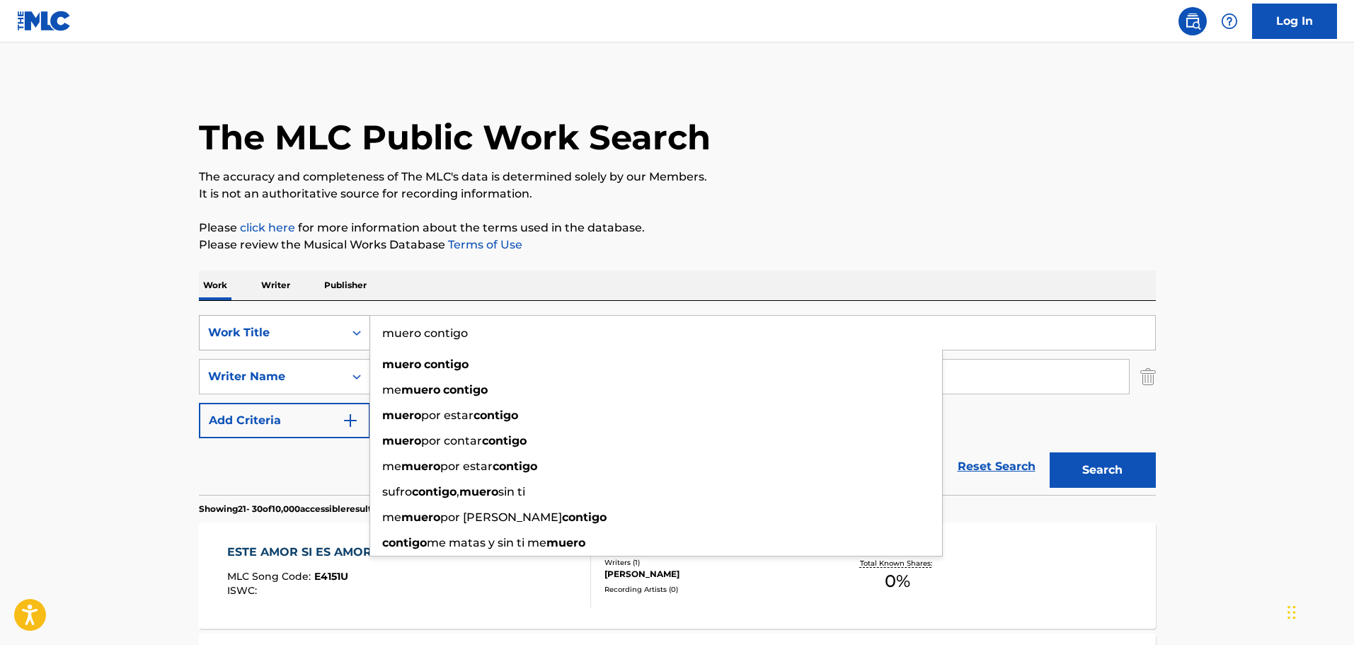
type input "muero contigo"
click at [1050, 452] on button "Search" at bounding box center [1103, 469] width 106 height 35
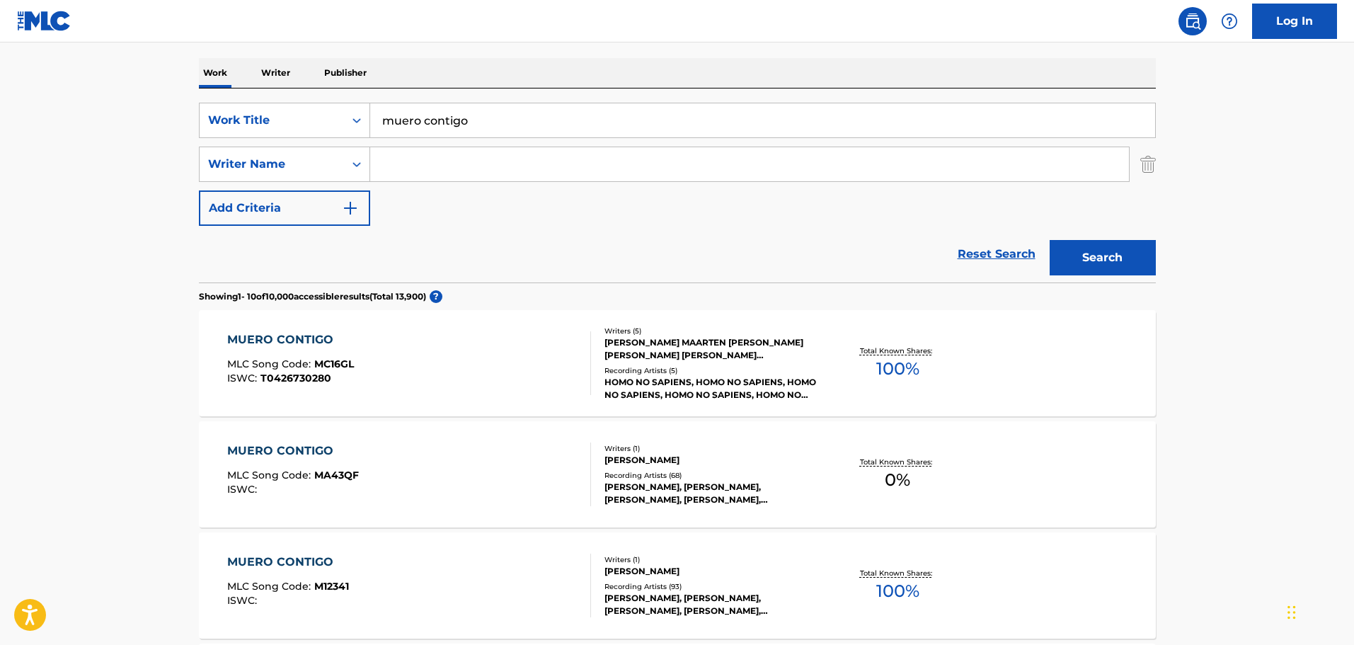
scroll to position [283, 0]
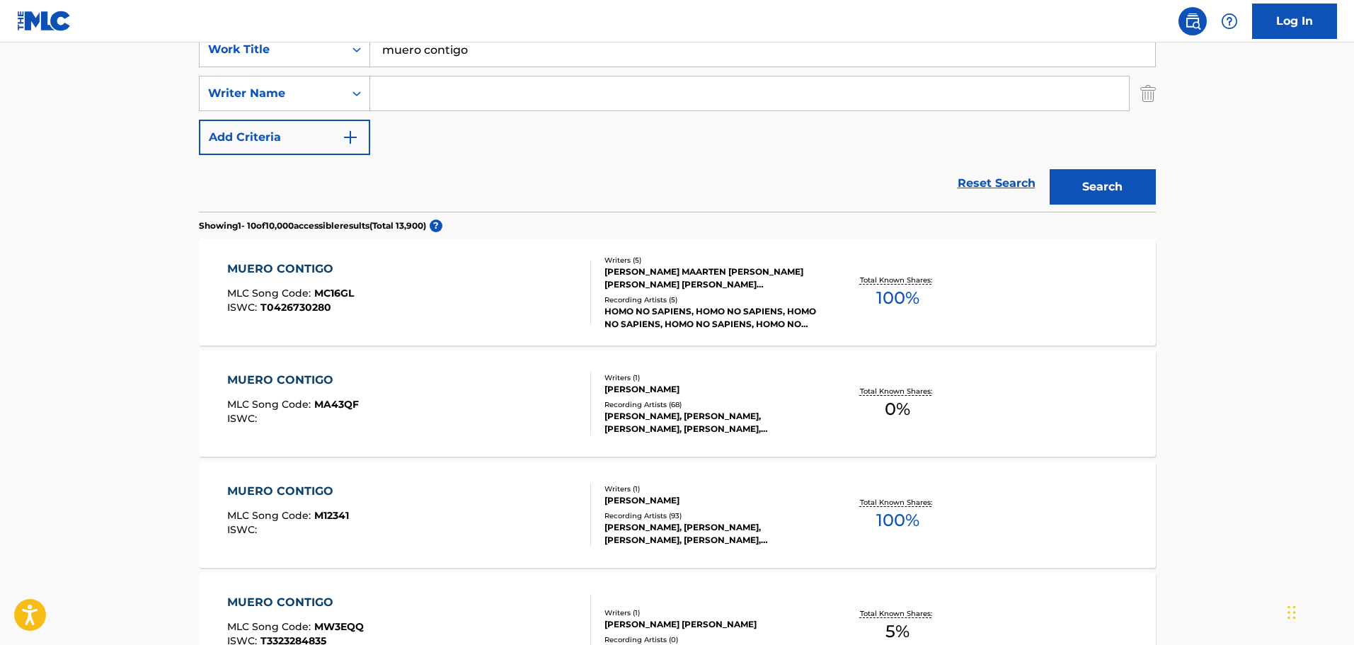
click at [310, 487] on div "MUERO CONTIGO" at bounding box center [288, 491] width 122 height 17
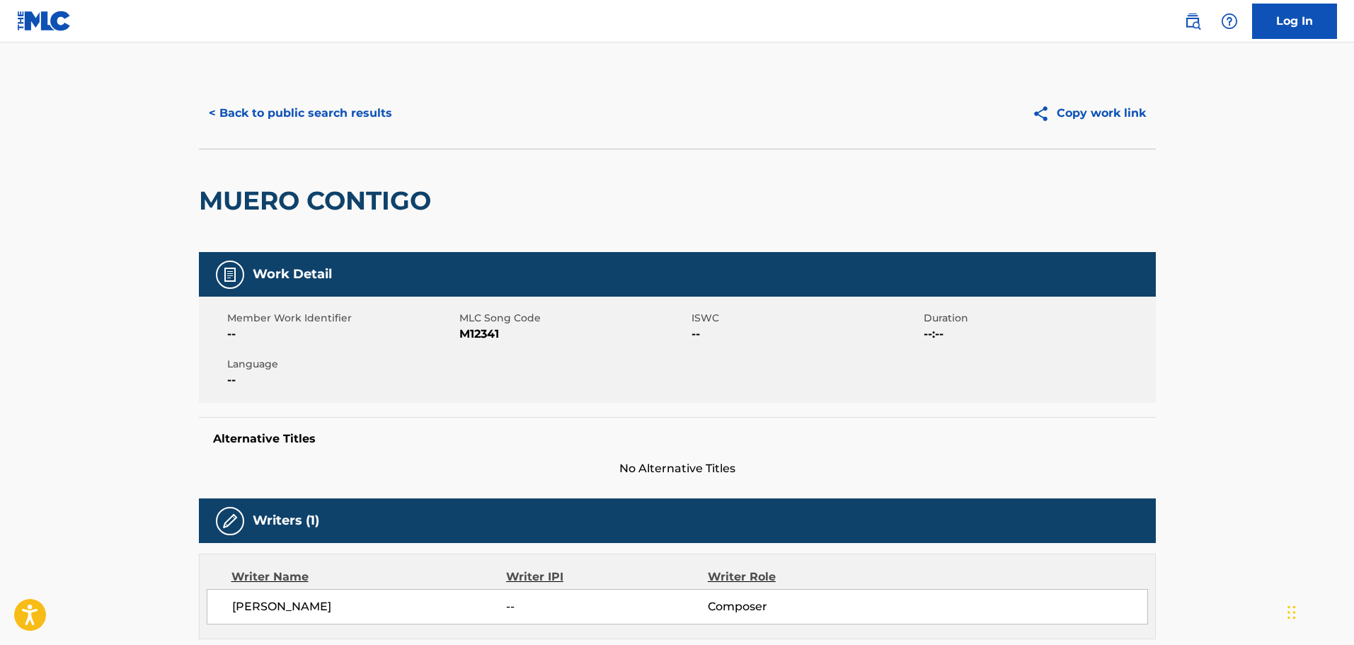
click at [310, 108] on button "< Back to public search results" at bounding box center [300, 113] width 203 height 35
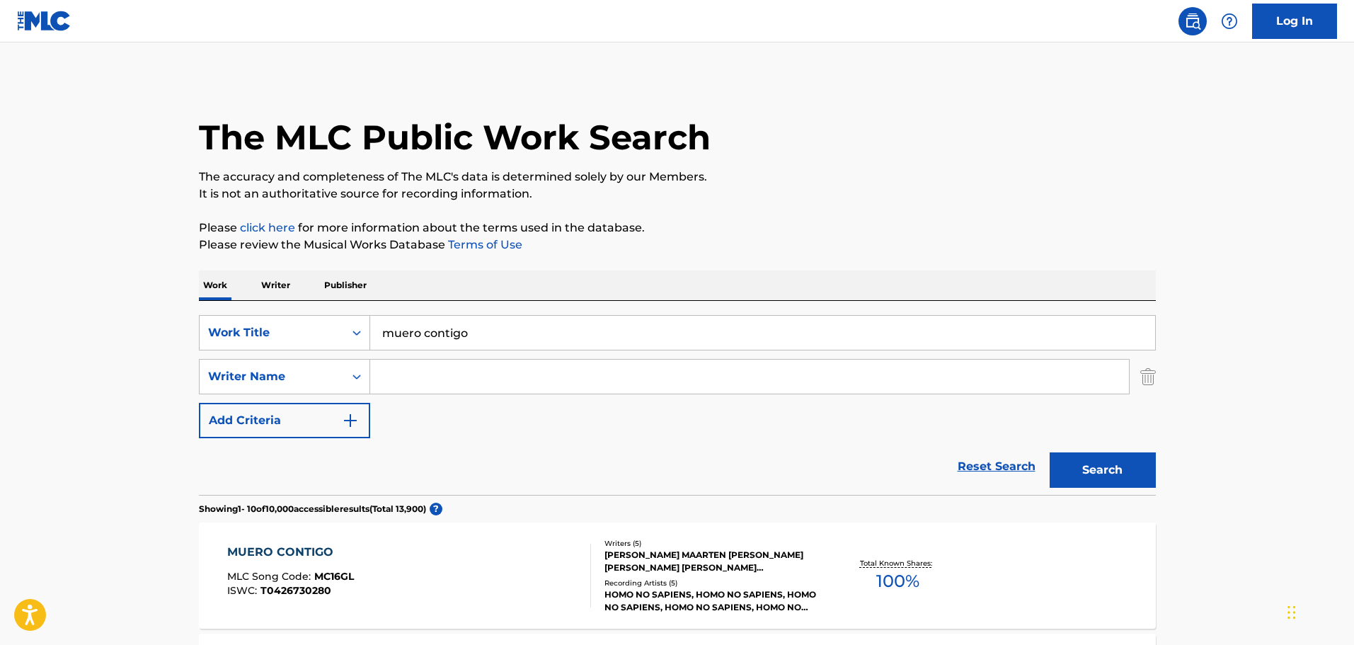
scroll to position [283, 0]
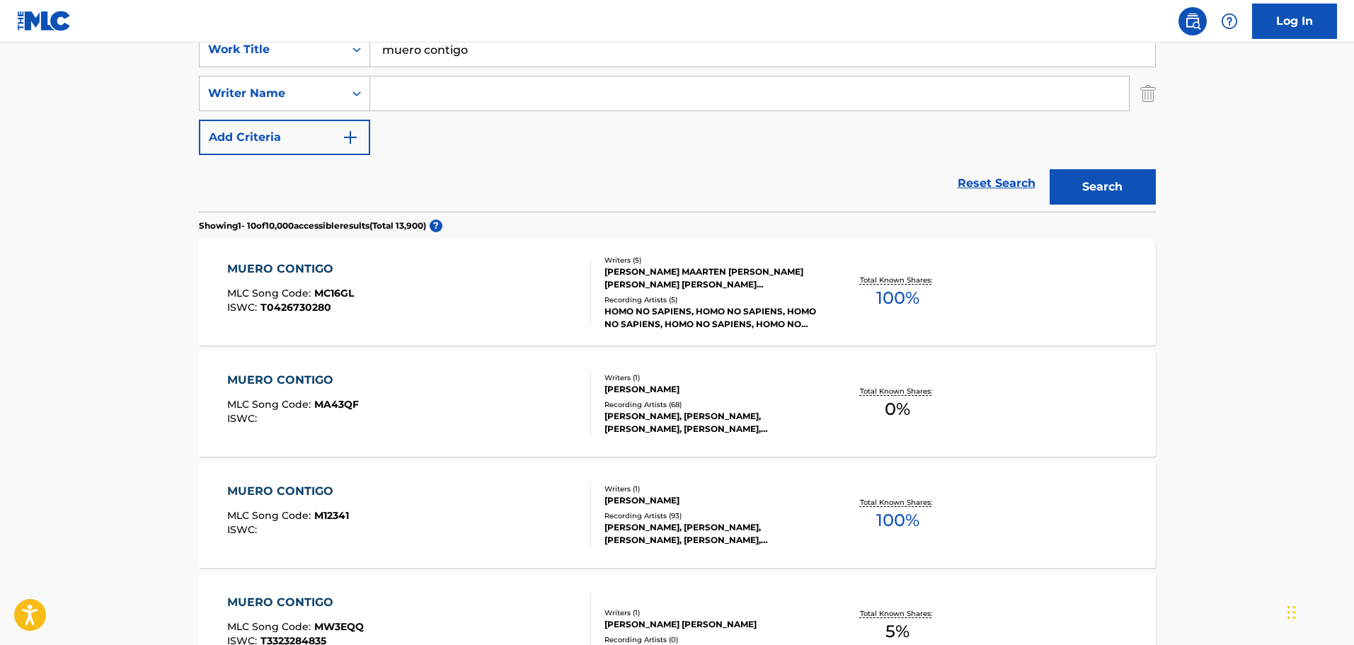
click at [520, 420] on div "MUERO CONTIGO MLC Song Code : MA43QF ISWC :" at bounding box center [409, 404] width 364 height 64
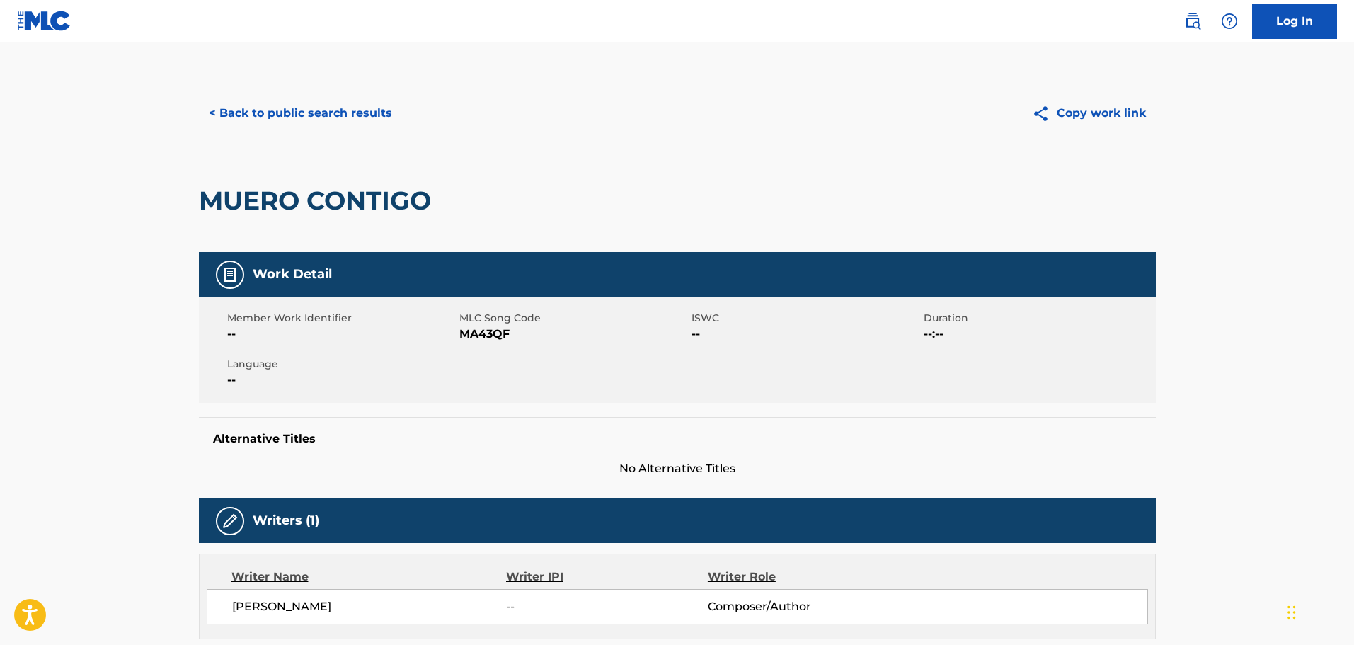
click at [217, 112] on button "< Back to public search results" at bounding box center [300, 113] width 203 height 35
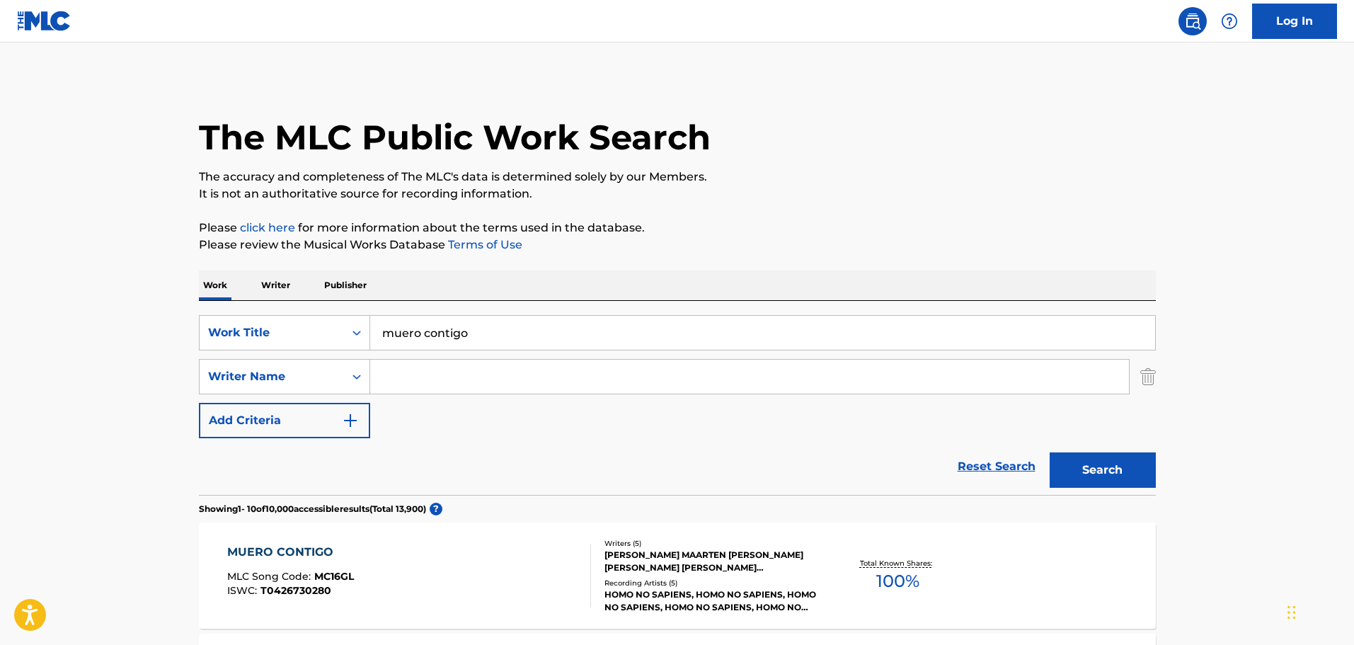
scroll to position [283, 0]
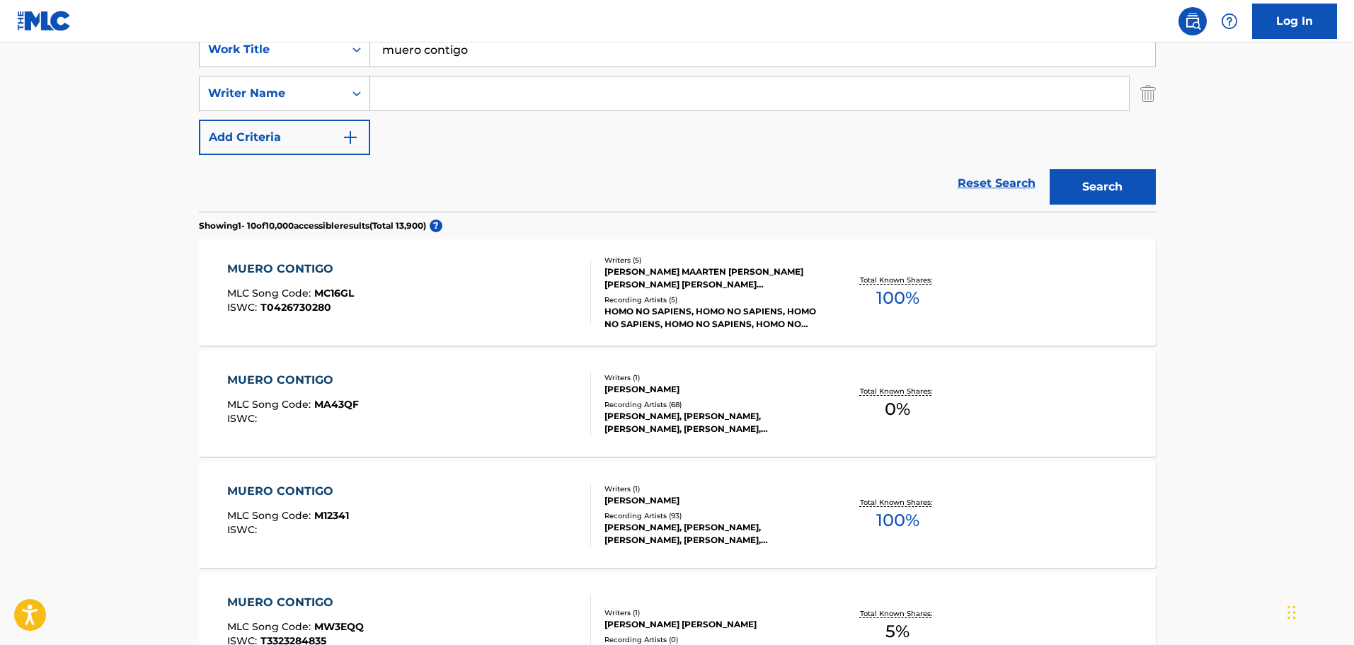
click at [367, 508] on div "MUERO CONTIGO MLC Song Code : M12341 ISWC :" at bounding box center [409, 515] width 364 height 64
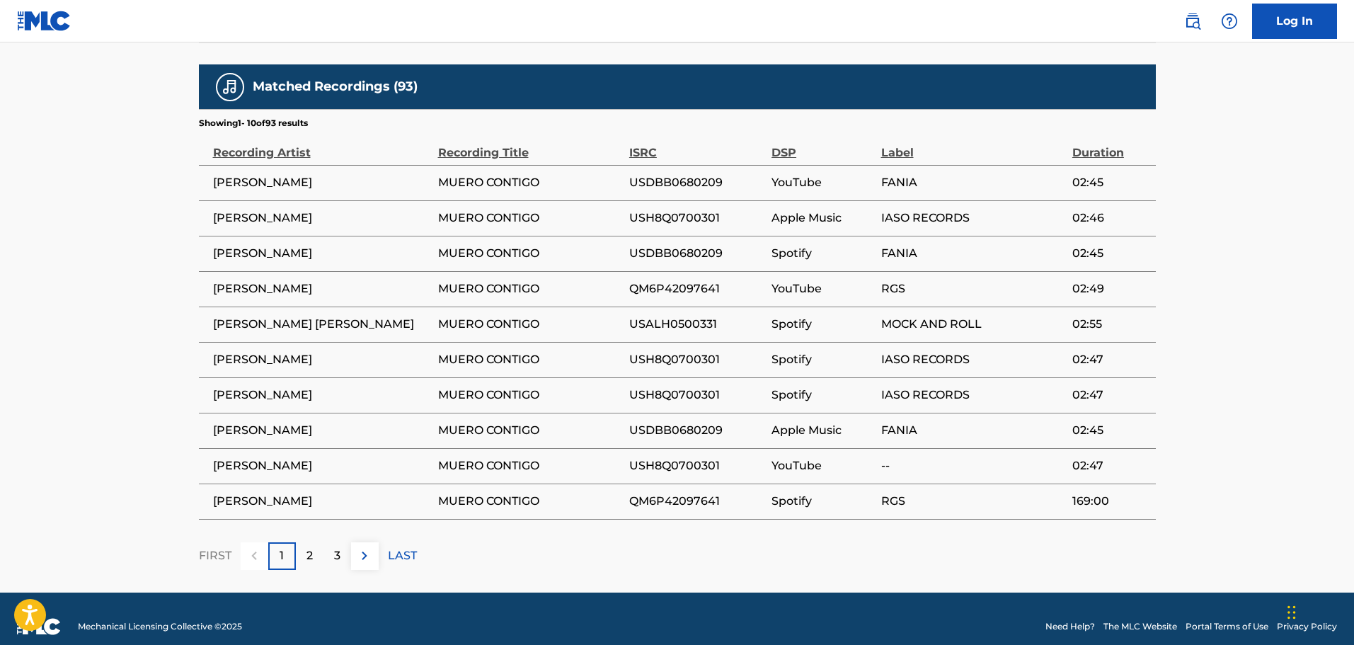
scroll to position [791, 0]
click at [304, 546] on div "2" at bounding box center [310, 556] width 28 height 28
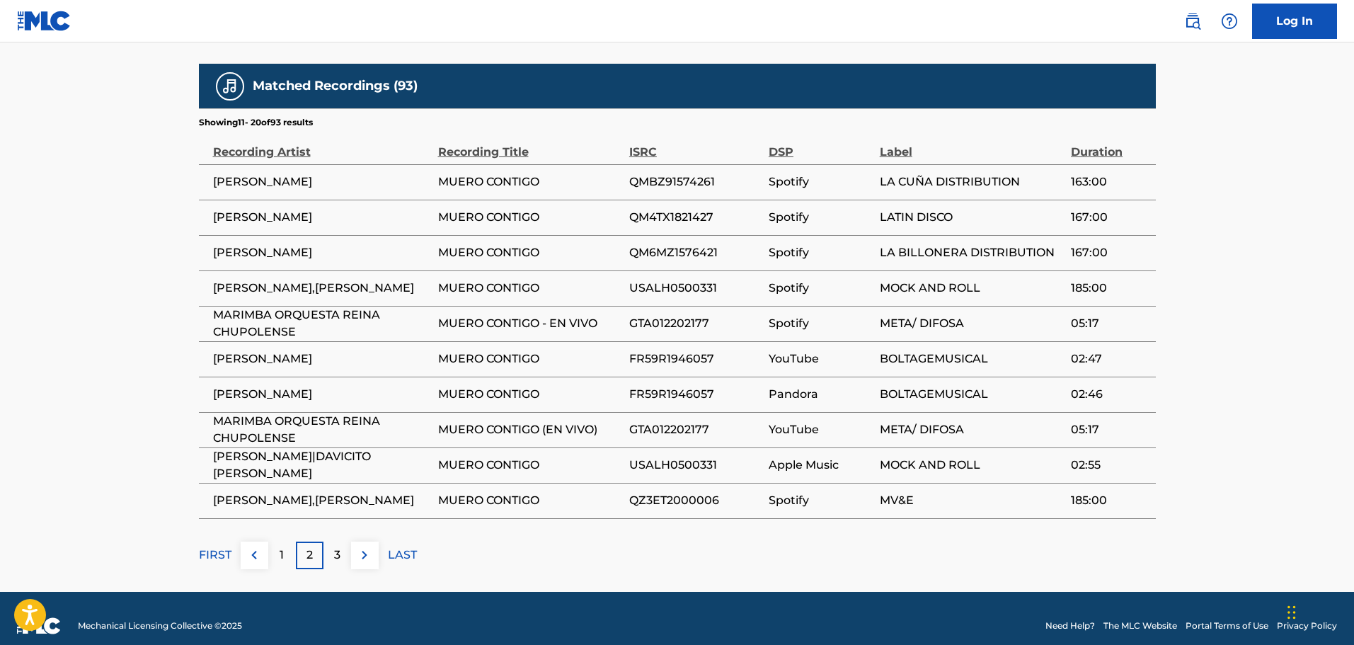
click at [334, 546] on p "3" at bounding box center [337, 554] width 6 height 17
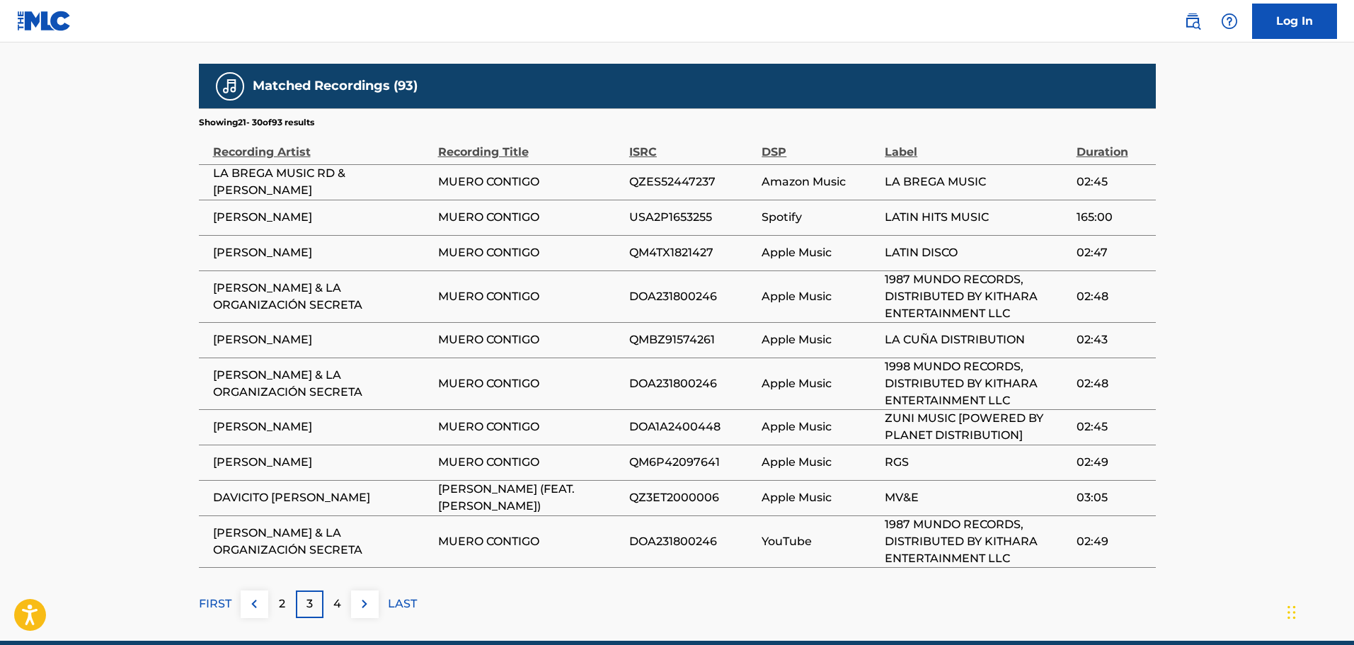
click at [277, 590] on div "2" at bounding box center [282, 604] width 28 height 28
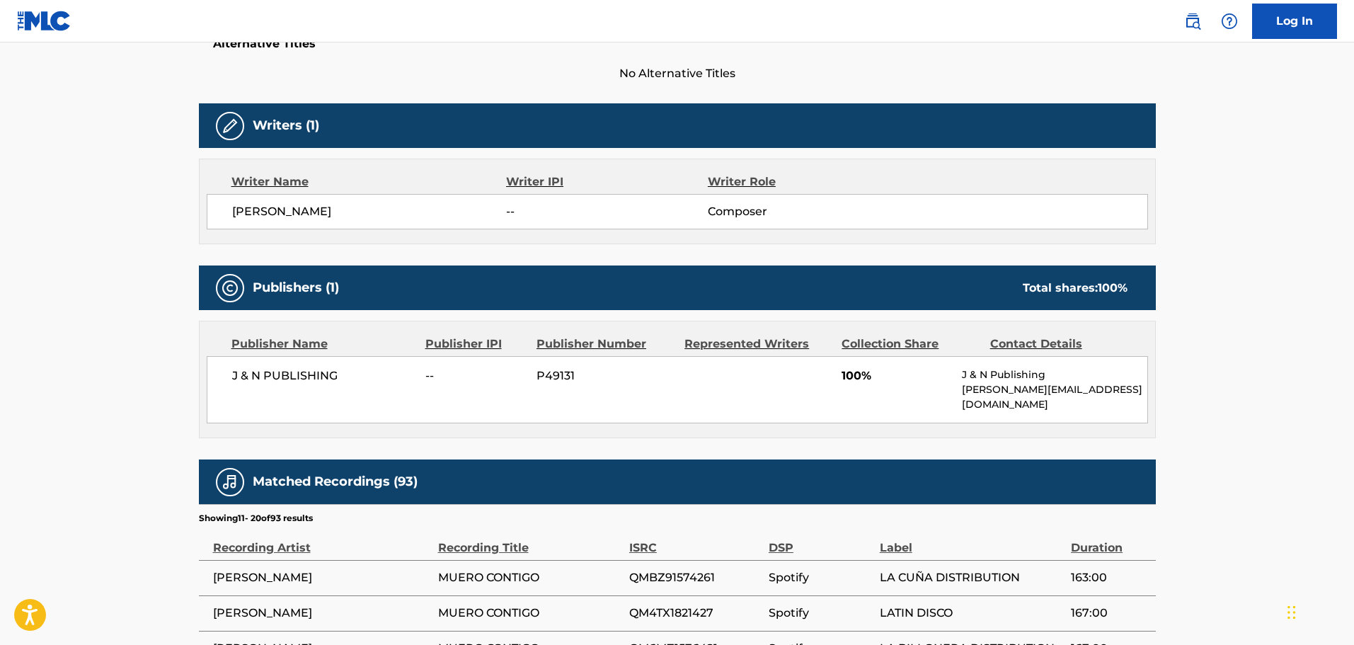
scroll to position [224, 0]
